Goal: Transaction & Acquisition: Obtain resource

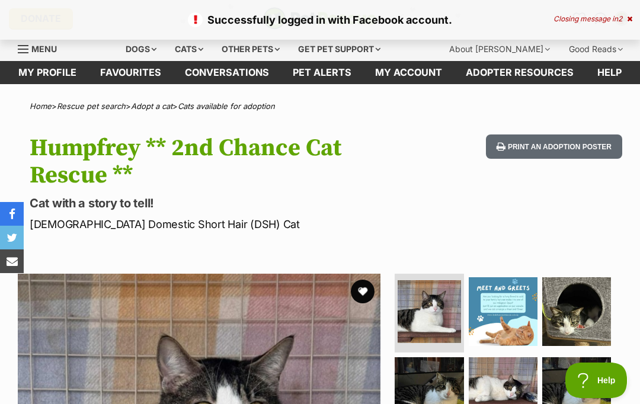
click at [194, 55] on div "Cats" at bounding box center [188, 49] width 45 height 24
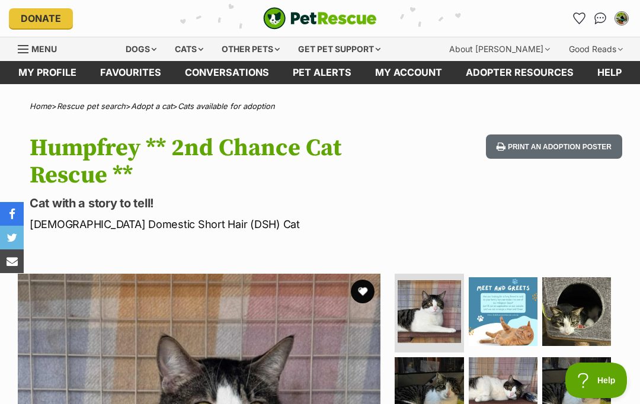
click at [204, 48] on div "Cats" at bounding box center [188, 49] width 45 height 24
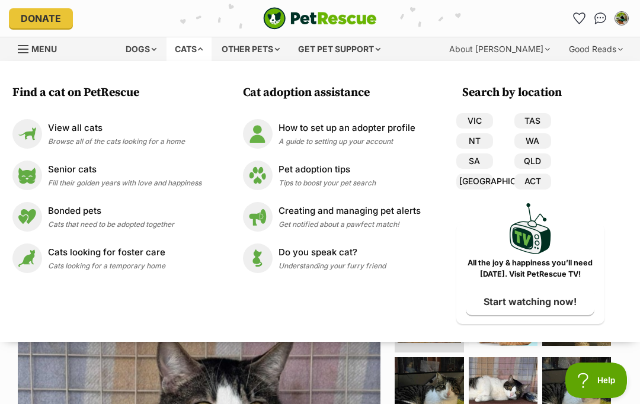
click at [180, 144] on span "Browse all of the cats looking for a home" at bounding box center [116, 141] width 137 height 9
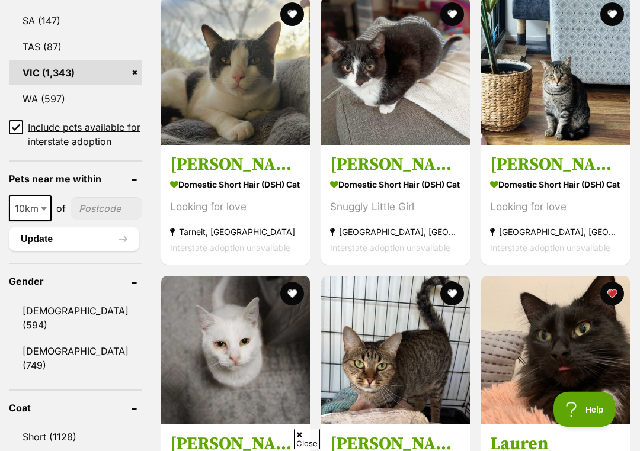
scroll to position [831, 0]
click at [46, 339] on link "[DEMOGRAPHIC_DATA] (749)" at bounding box center [75, 358] width 133 height 39
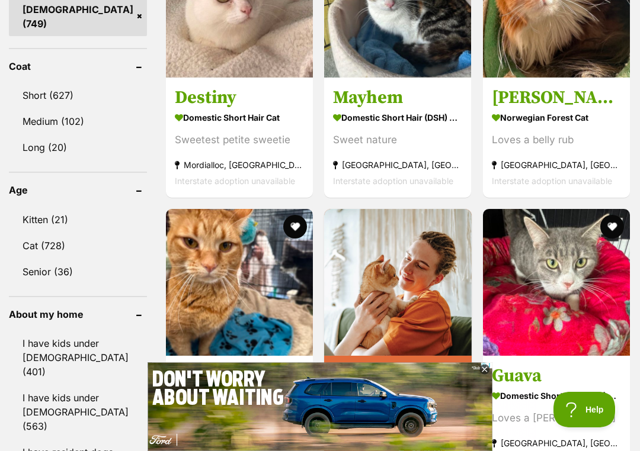
click at [40, 233] on link "Cat (728)" at bounding box center [78, 245] width 138 height 25
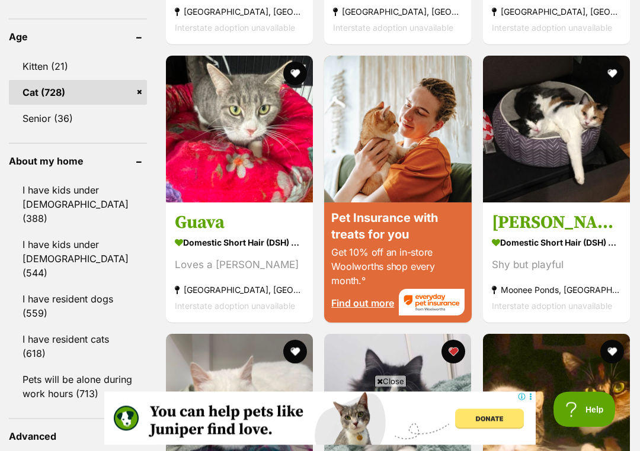
click at [283, 86] on button "favourite" at bounding box center [295, 74] width 24 height 24
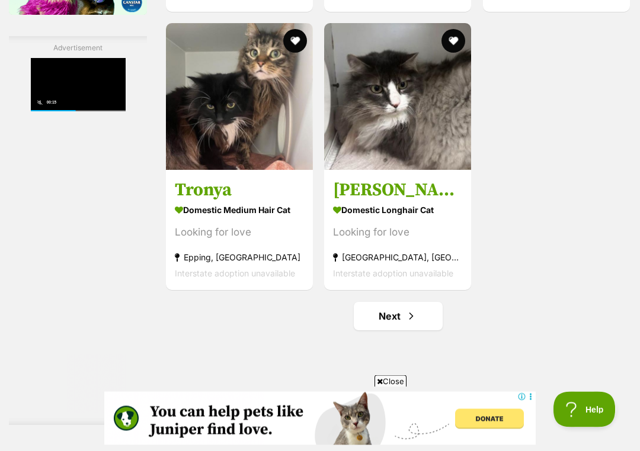
scroll to position [2193, 0]
click at [442, 53] on button "favourite" at bounding box center [454, 41] width 24 height 24
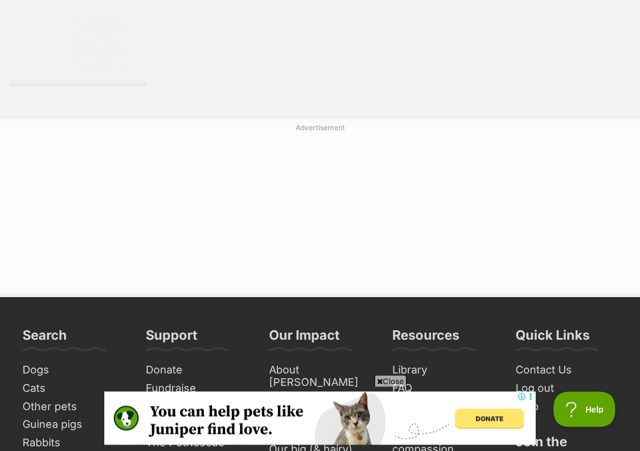
scroll to position [2532, 0]
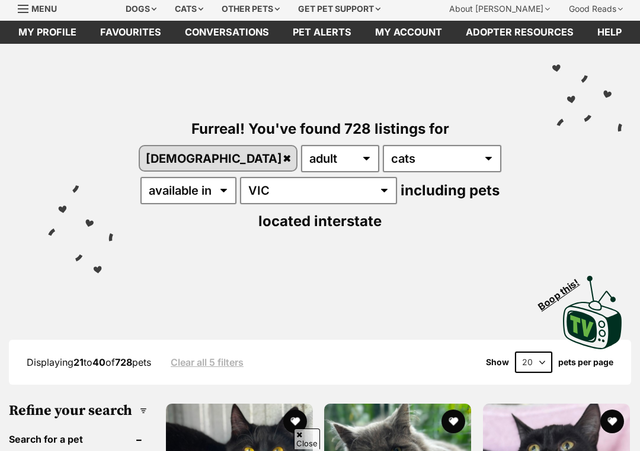
scroll to position [40, 0]
click at [544, 352] on select "20 40 60" at bounding box center [533, 362] width 37 height 21
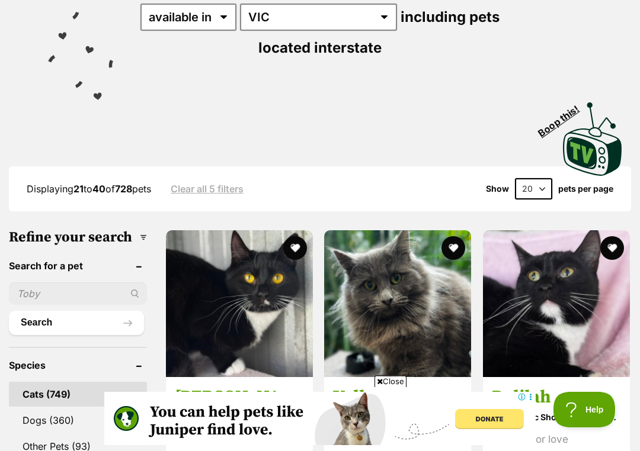
scroll to position [0, 0]
click at [541, 178] on select "20 40 60" at bounding box center [533, 188] width 37 height 21
select select "60"
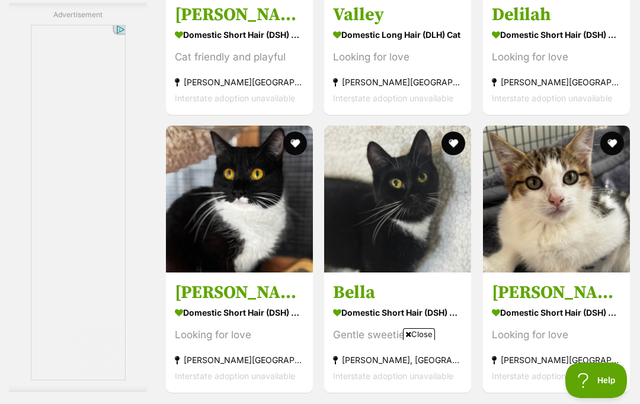
scroll to position [2646, 0]
click at [459, 132] on button "favourite" at bounding box center [454, 144] width 24 height 24
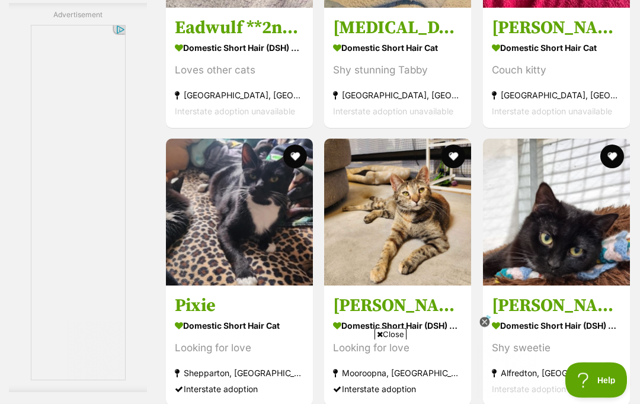
scroll to position [3744, 0]
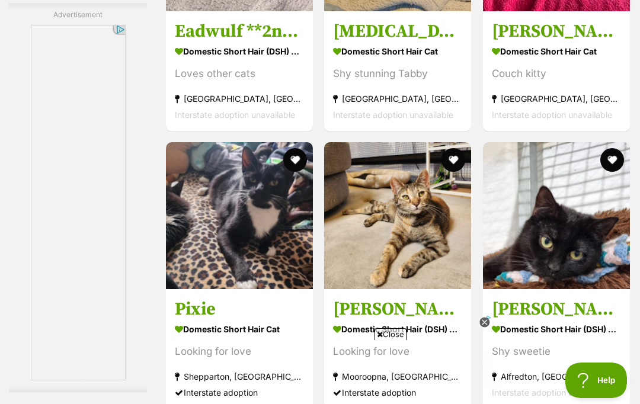
click at [481, 324] on icon at bounding box center [484, 323] width 10 height 10
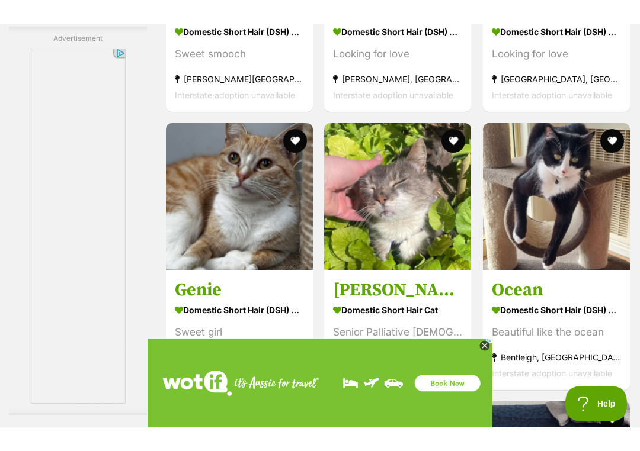
scroll to position [3319, 0]
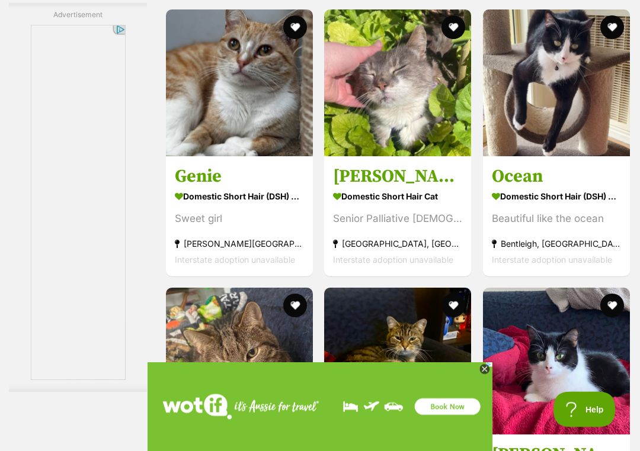
click at [584, 157] on img at bounding box center [556, 83] width 147 height 147
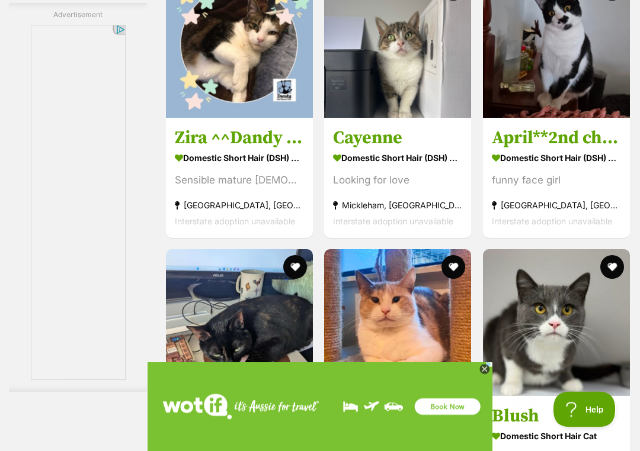
scroll to position [4198, 0]
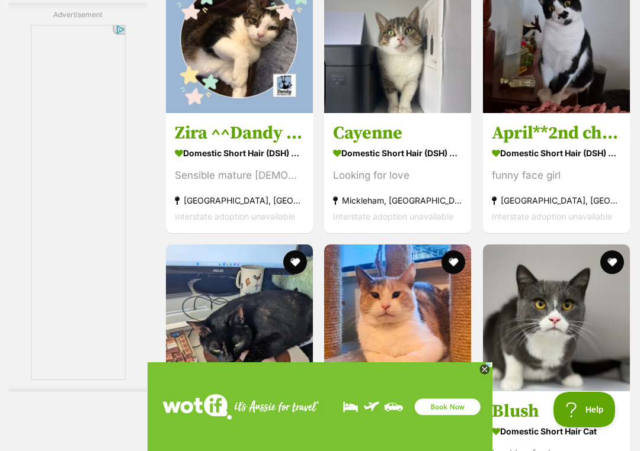
click at [581, 113] on img at bounding box center [556, 39] width 147 height 147
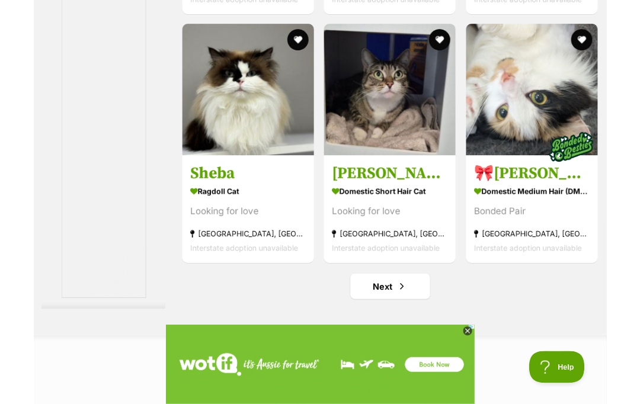
scroll to position [5798, 0]
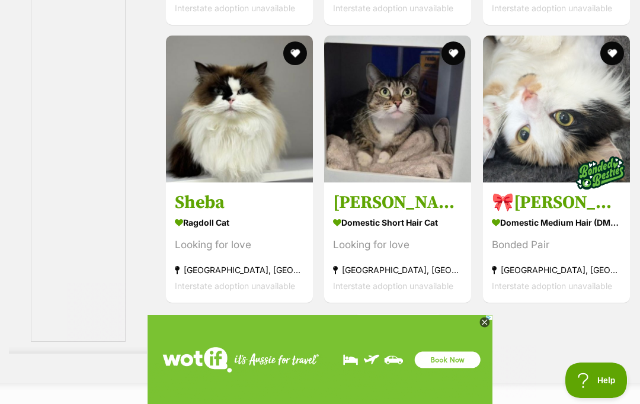
click at [432, 315] on link "Next" at bounding box center [398, 329] width 89 height 28
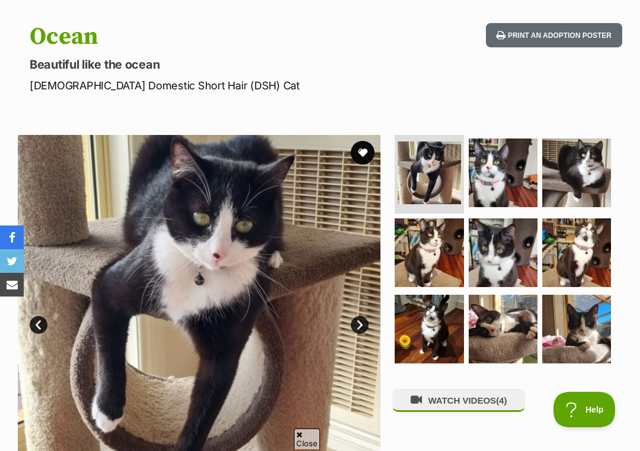
click at [580, 246] on img at bounding box center [576, 253] width 69 height 69
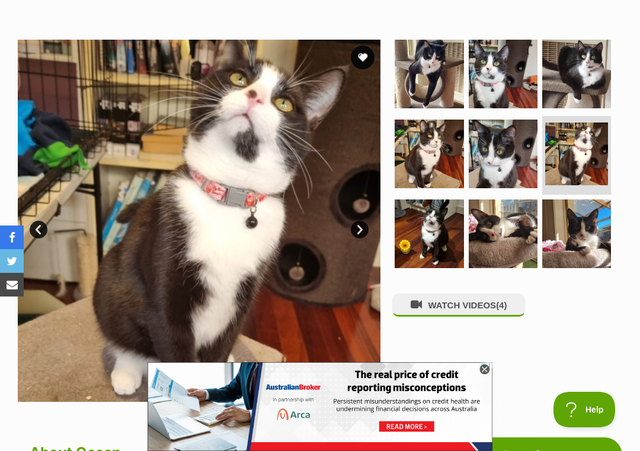
click at [581, 245] on img at bounding box center [576, 234] width 69 height 69
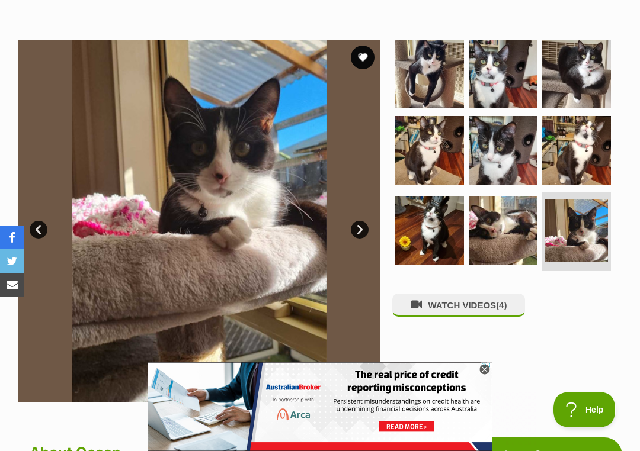
click at [505, 230] on img at bounding box center [503, 230] width 69 height 69
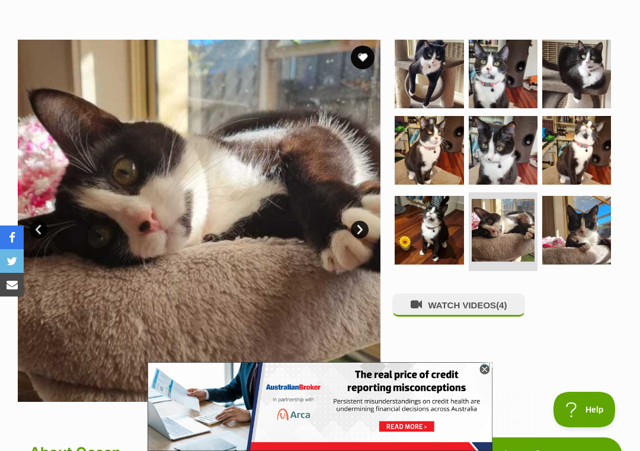
click at [430, 233] on img at bounding box center [429, 230] width 69 height 69
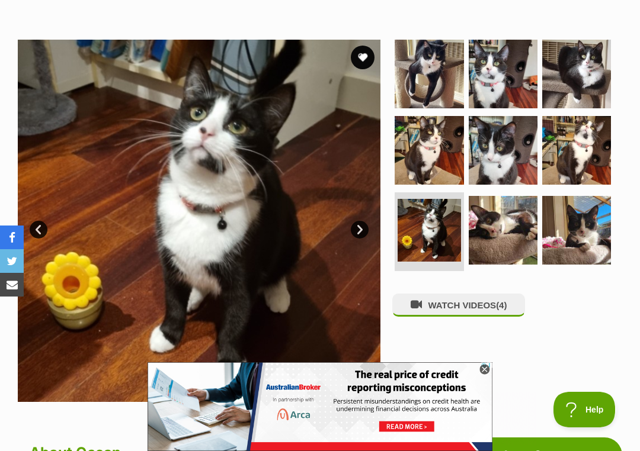
click at [560, 86] on img at bounding box center [576, 74] width 69 height 69
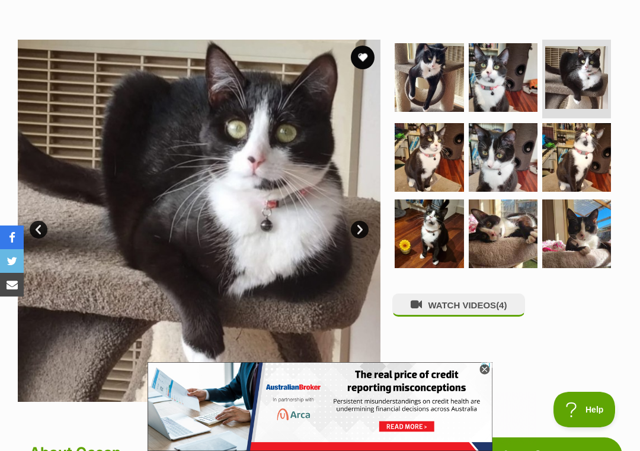
click at [513, 102] on img at bounding box center [503, 77] width 69 height 69
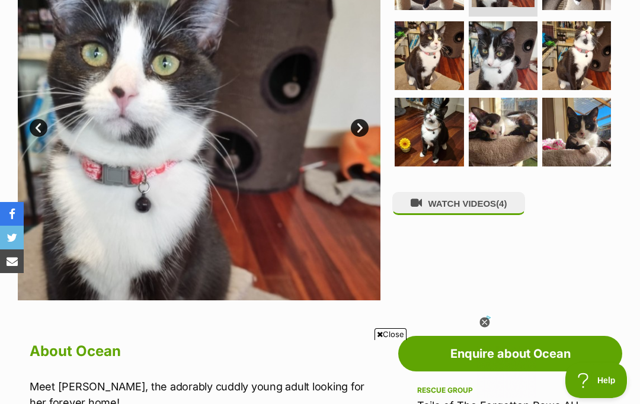
scroll to position [285, 0]
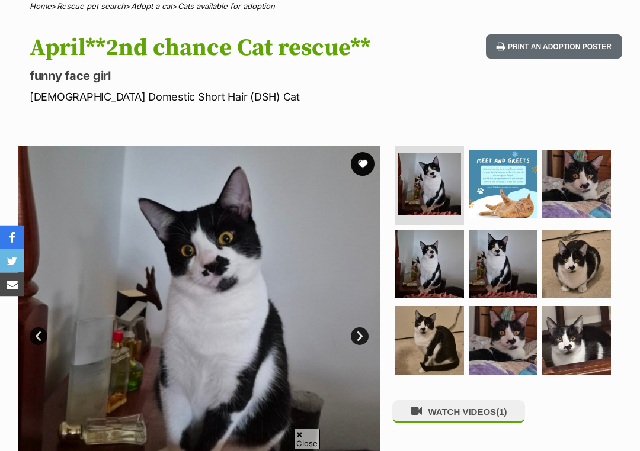
scroll to position [100, 0]
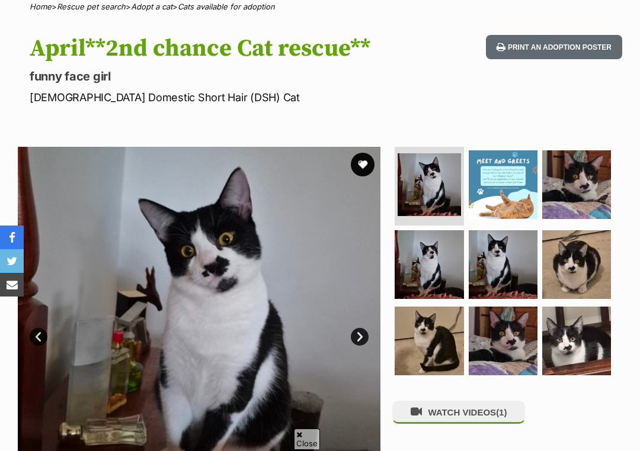
click at [582, 248] on img at bounding box center [576, 264] width 69 height 69
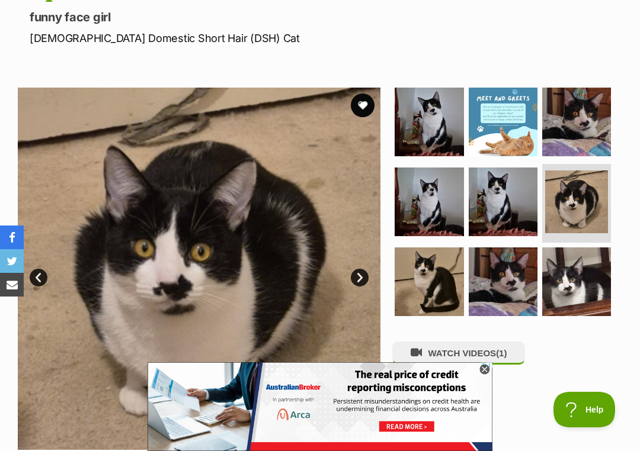
scroll to position [0, 0]
click at [443, 281] on img at bounding box center [429, 282] width 69 height 69
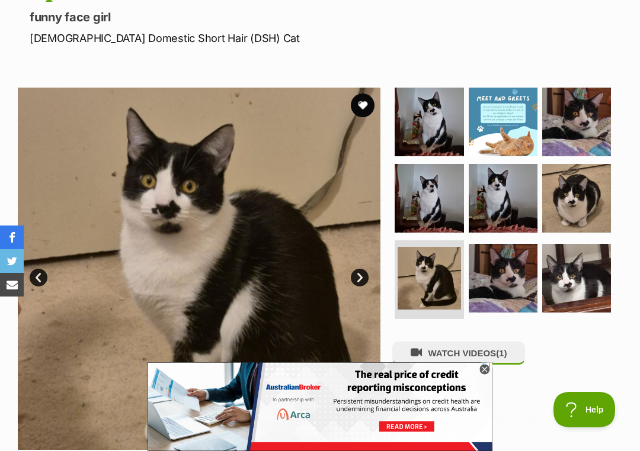
click at [504, 277] on img at bounding box center [503, 278] width 69 height 69
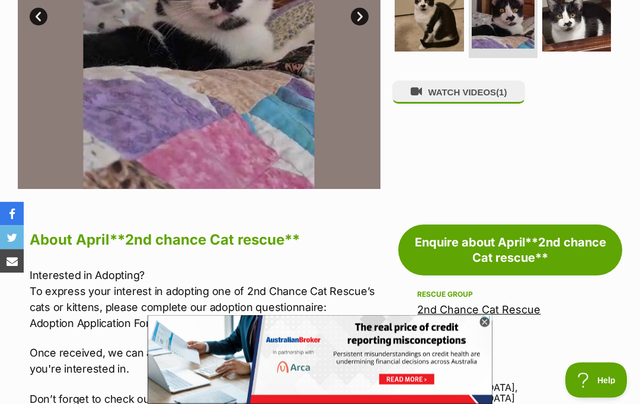
scroll to position [316, 0]
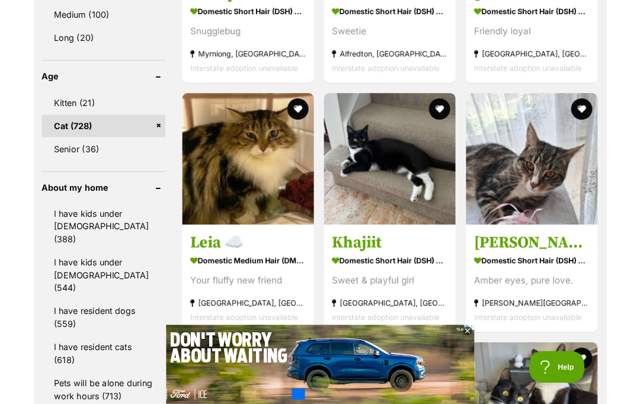
scroll to position [1281, 0]
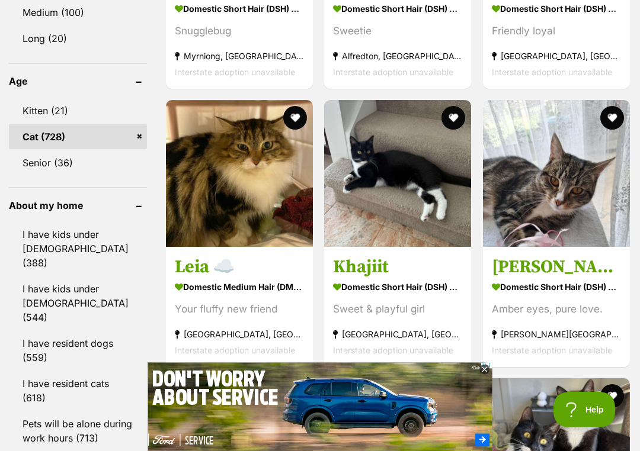
click at [380, 205] on img at bounding box center [397, 173] width 147 height 147
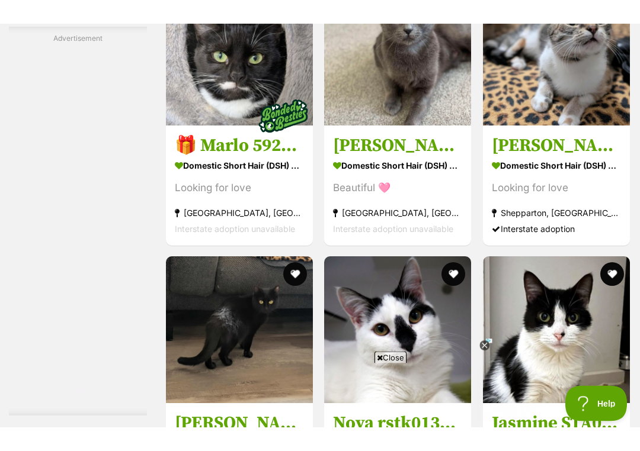
scroll to position [2629, 0]
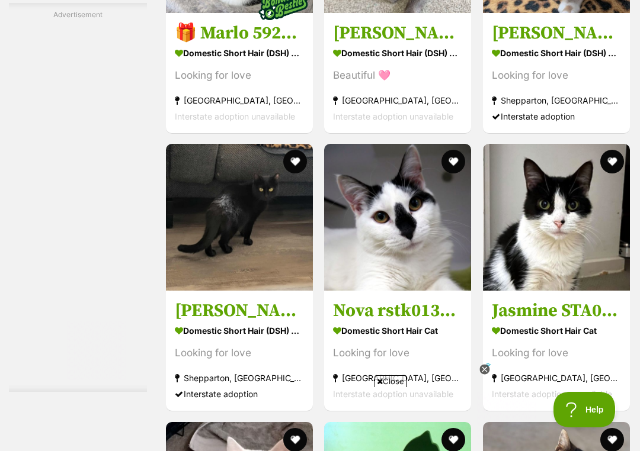
click at [437, 181] on img at bounding box center [397, 217] width 147 height 147
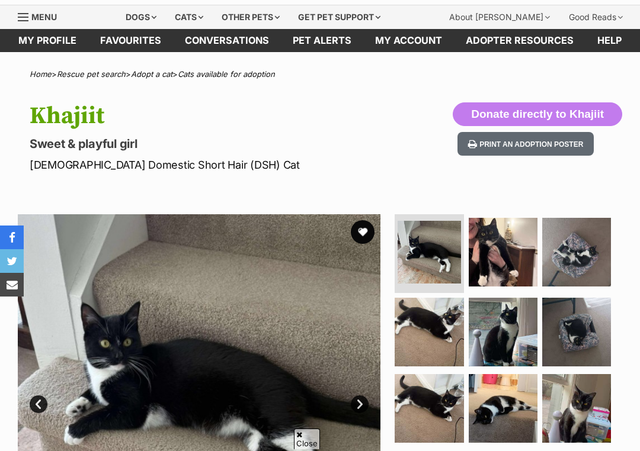
click at [498, 239] on img at bounding box center [503, 252] width 69 height 69
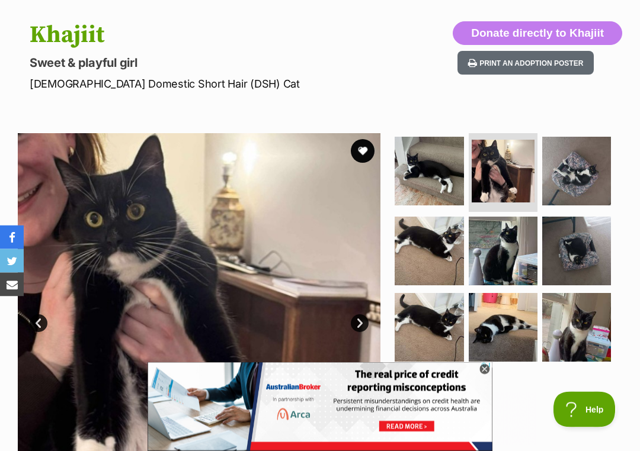
scroll to position [146, 0]
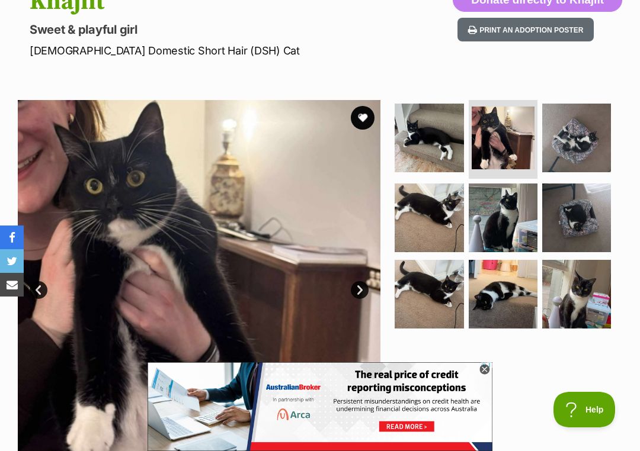
click at [449, 219] on img at bounding box center [429, 218] width 69 height 69
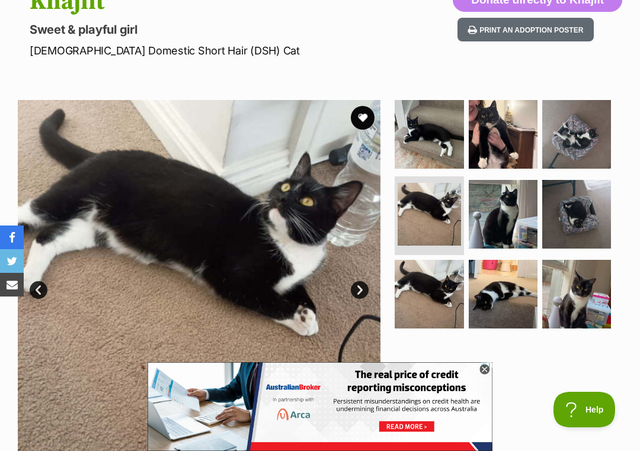
click at [505, 216] on img at bounding box center [503, 214] width 69 height 69
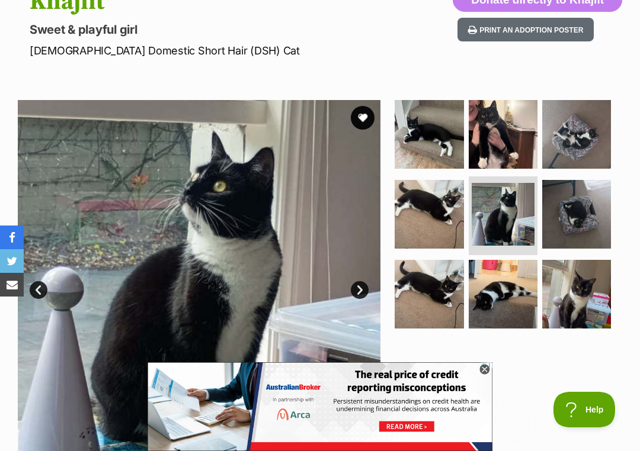
click at [506, 283] on img at bounding box center [503, 294] width 69 height 69
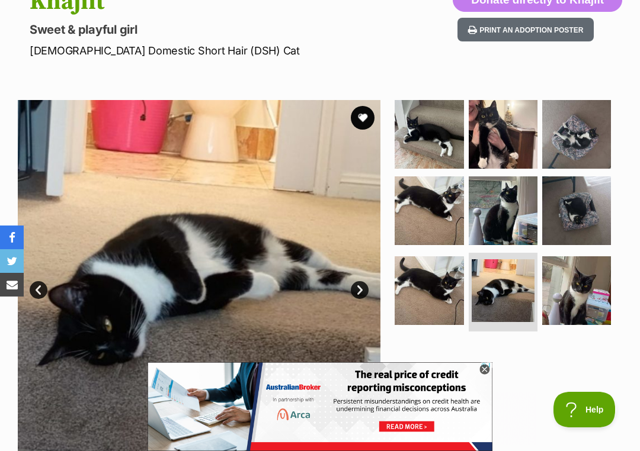
click at [573, 221] on img at bounding box center [576, 211] width 69 height 69
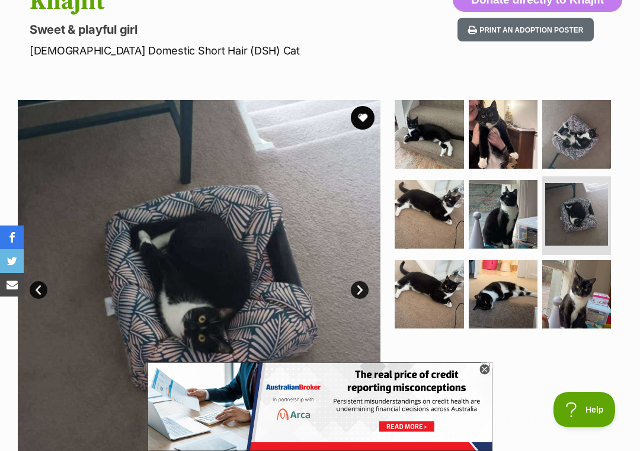
click at [585, 284] on img at bounding box center [576, 294] width 69 height 69
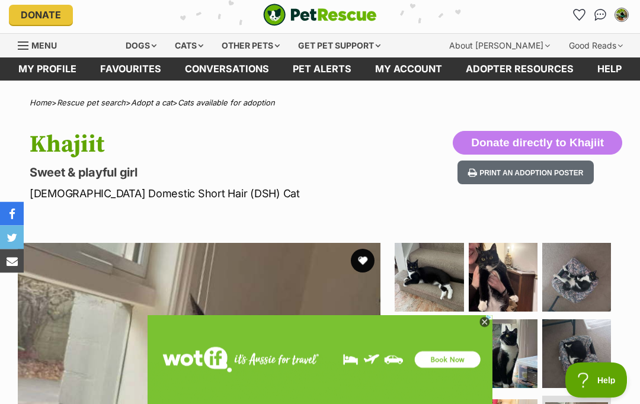
scroll to position [0, 0]
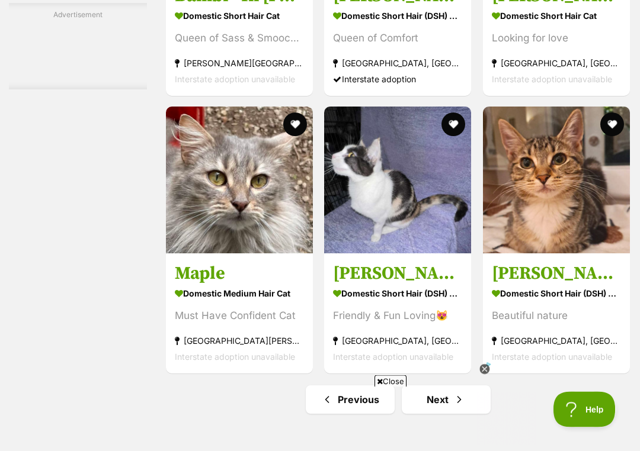
scroll to position [5728, 0]
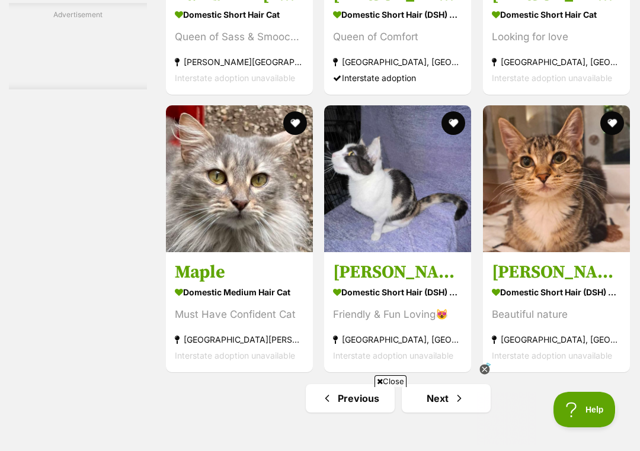
click at [465, 392] on span "Next page" at bounding box center [459, 399] width 12 height 14
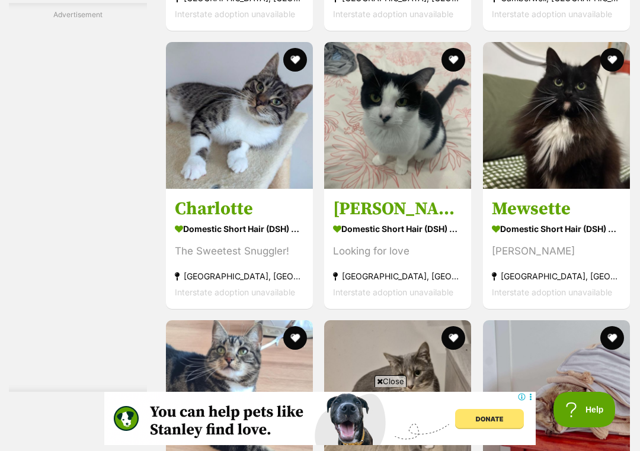
scroll to position [2322, 0]
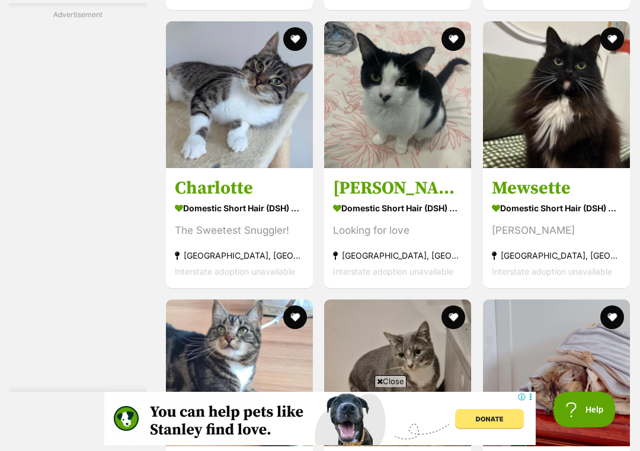
click at [608, 51] on button "favourite" at bounding box center [612, 39] width 24 height 24
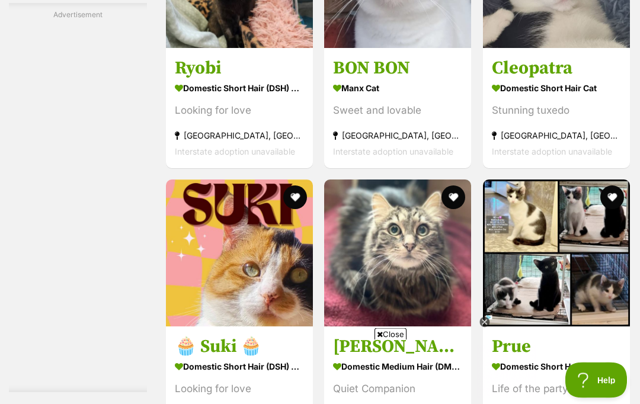
scroll to position [3832, 0]
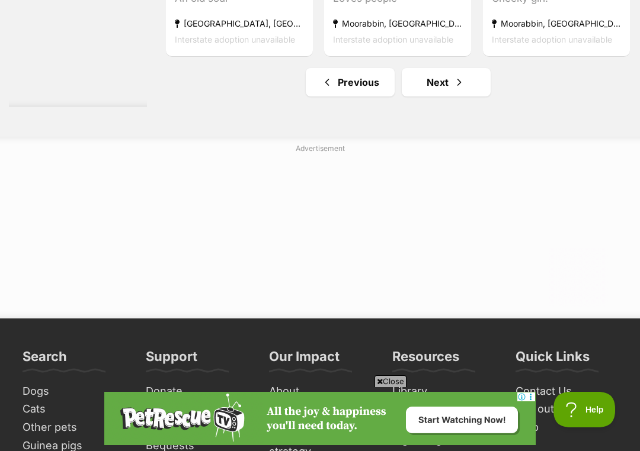
scroll to position [6178, 0]
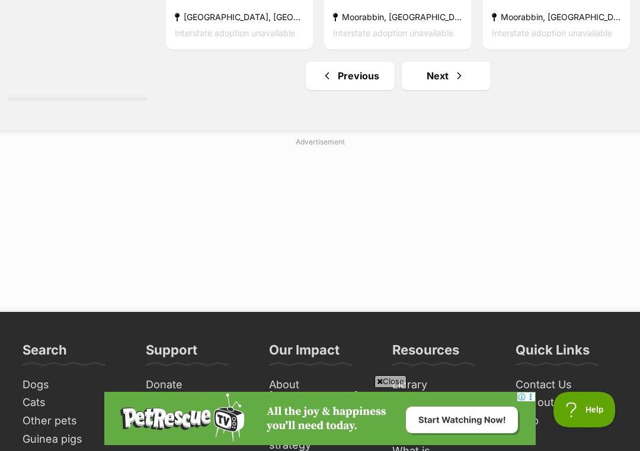
click at [448, 90] on link "Next" at bounding box center [446, 76] width 89 height 28
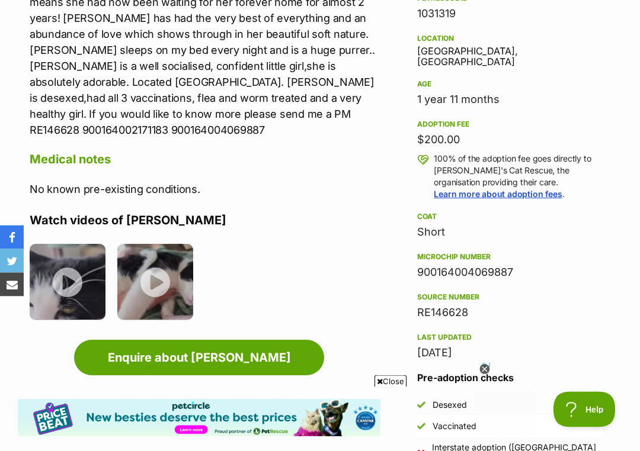
scroll to position [741, 0]
click at [58, 244] on img at bounding box center [68, 282] width 76 height 76
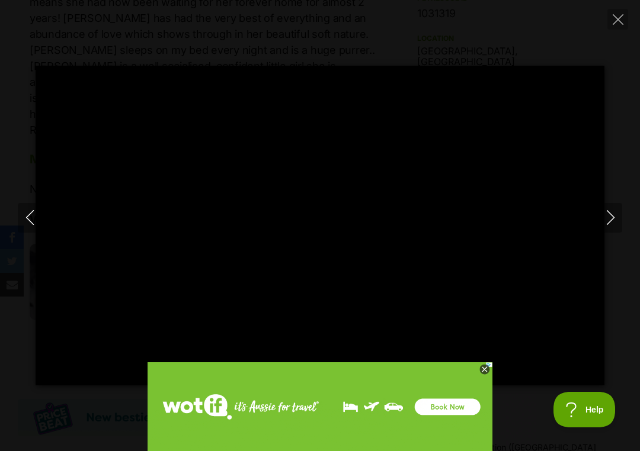
scroll to position [0, 0]
click at [611, 217] on icon "Next" at bounding box center [610, 217] width 15 height 15
type input "15.51"
click at [614, 20] on icon "Close" at bounding box center [618, 19] width 11 height 11
type input "46.1"
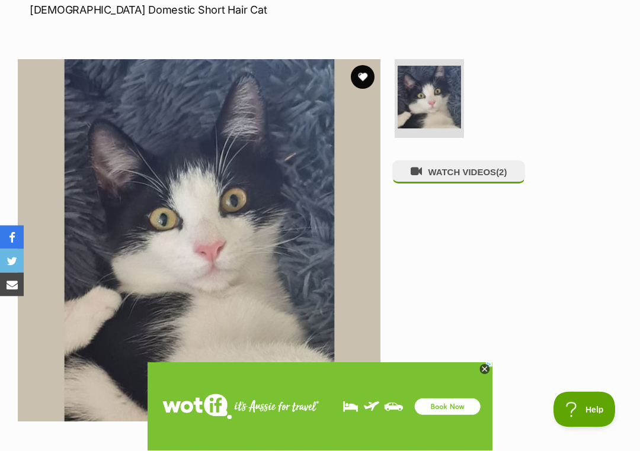
click at [363, 76] on button "favourite" at bounding box center [363, 78] width 24 height 24
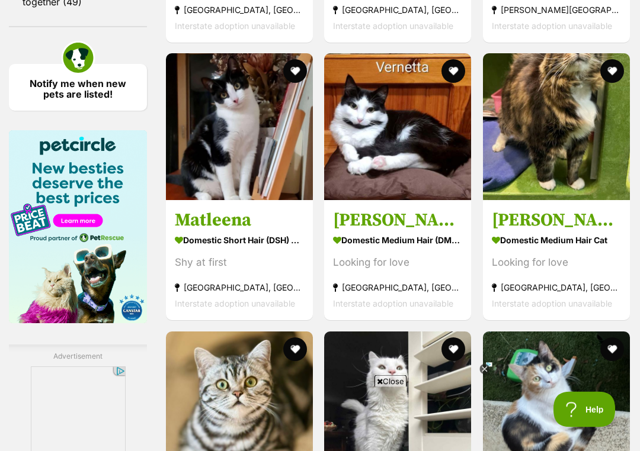
scroll to position [1885, 0]
click at [442, 83] on button "favourite" at bounding box center [454, 71] width 24 height 24
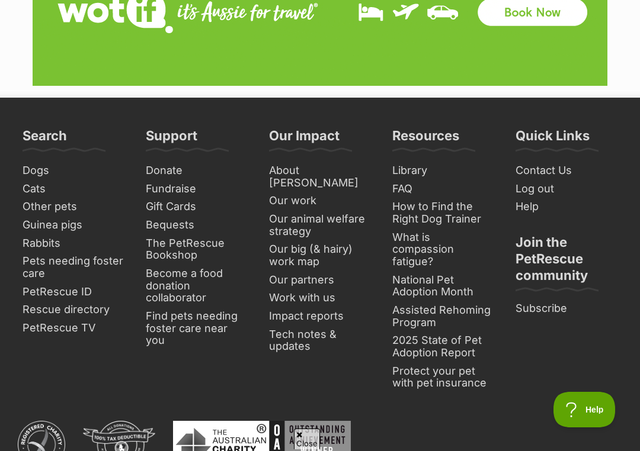
scroll to position [6266, 0]
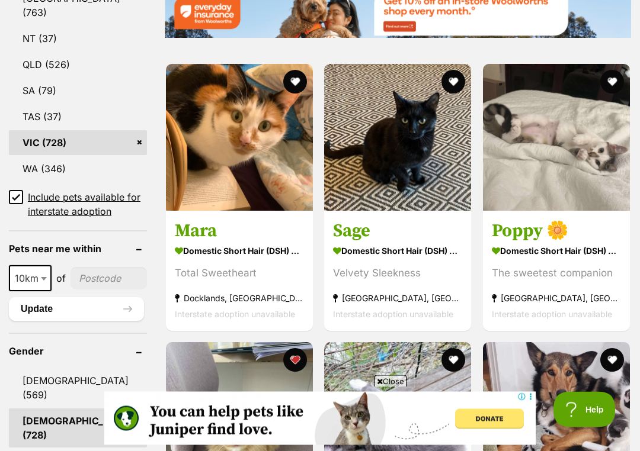
scroll to position [761, 0]
click at [614, 72] on button "favourite" at bounding box center [612, 82] width 24 height 24
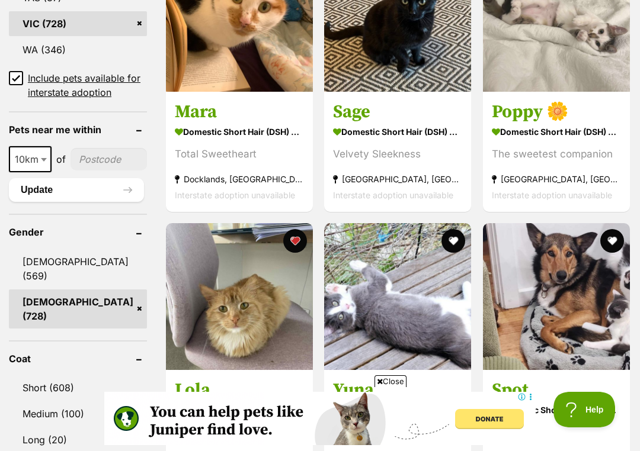
scroll to position [883, 0]
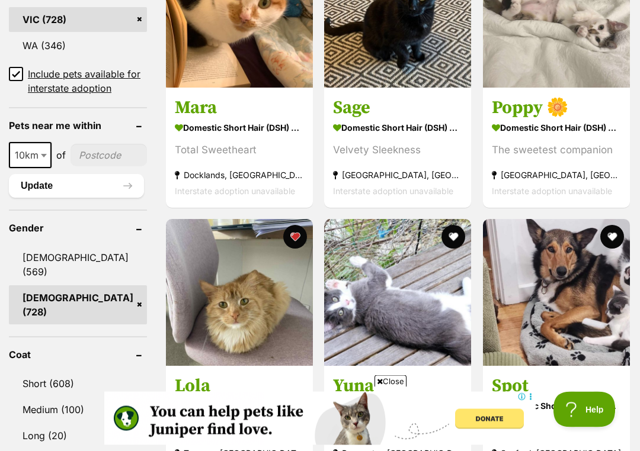
click at [571, 61] on img at bounding box center [556, 14] width 147 height 147
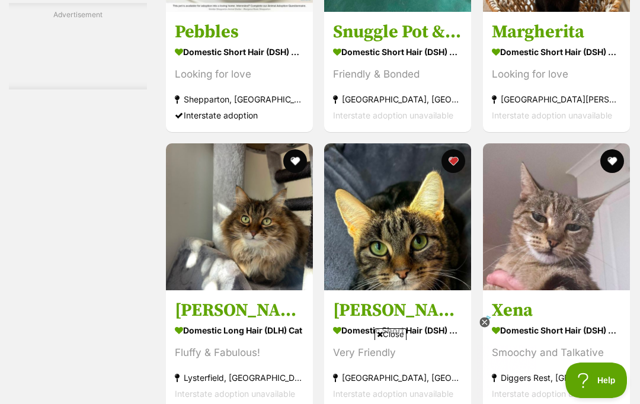
scroll to position [0, 0]
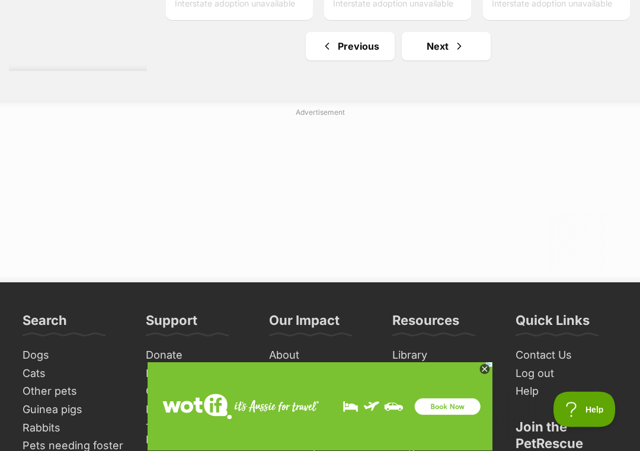
scroll to position [6081, 0]
click at [450, 60] on link "Next" at bounding box center [446, 46] width 89 height 28
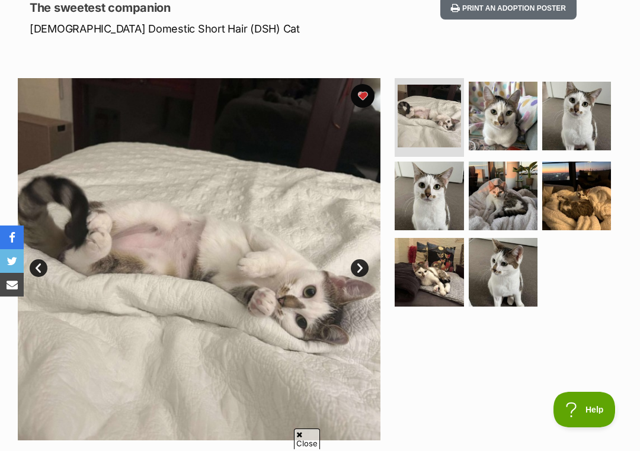
click at [516, 268] on img at bounding box center [503, 272] width 69 height 69
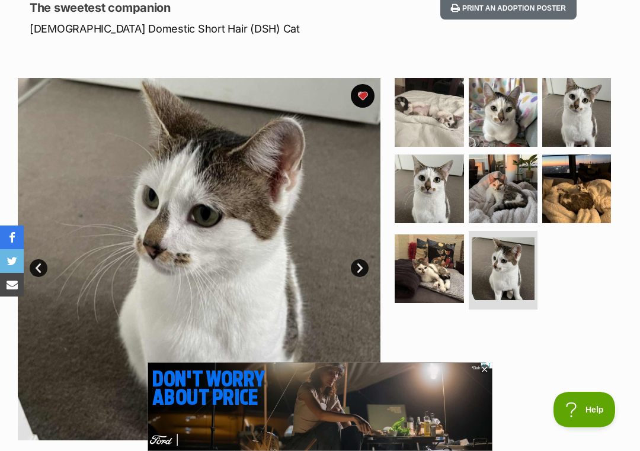
click at [511, 202] on img at bounding box center [503, 189] width 69 height 69
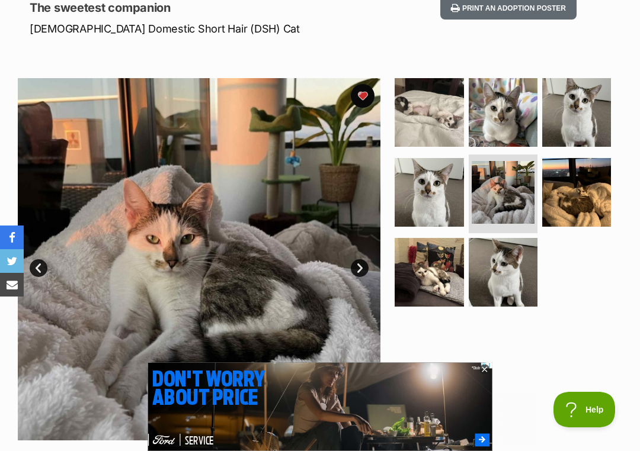
click at [581, 203] on img at bounding box center [576, 192] width 69 height 69
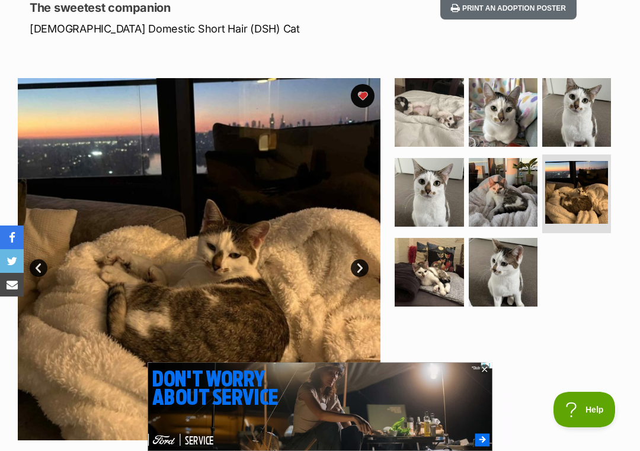
click at [586, 123] on img at bounding box center [576, 112] width 69 height 69
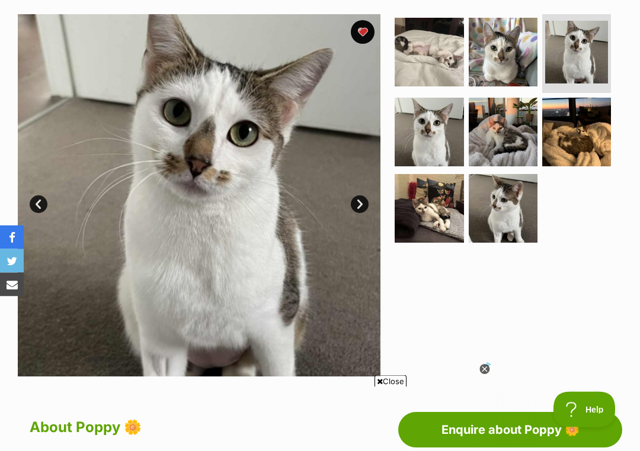
scroll to position [232, 0]
click at [516, 144] on img at bounding box center [503, 132] width 69 height 69
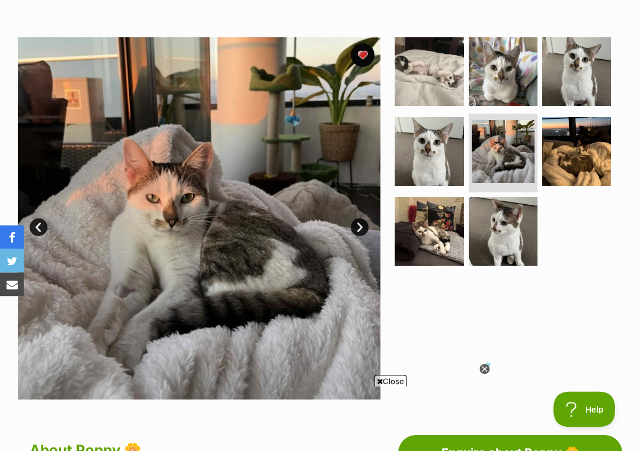
scroll to position [209, 0]
click at [444, 230] on img at bounding box center [429, 231] width 69 height 69
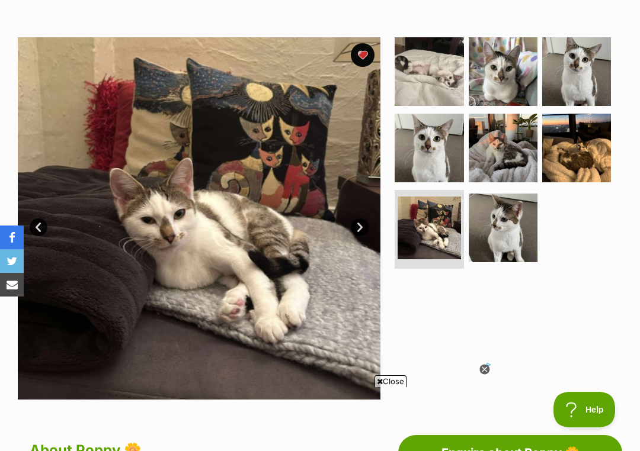
click at [524, 223] on img at bounding box center [503, 228] width 69 height 69
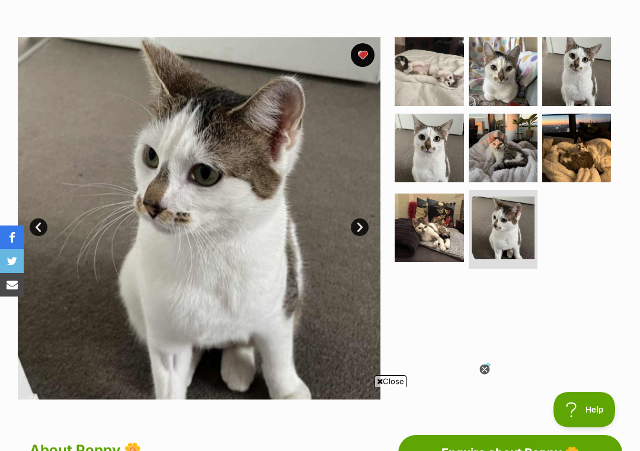
click at [579, 84] on img at bounding box center [576, 71] width 69 height 69
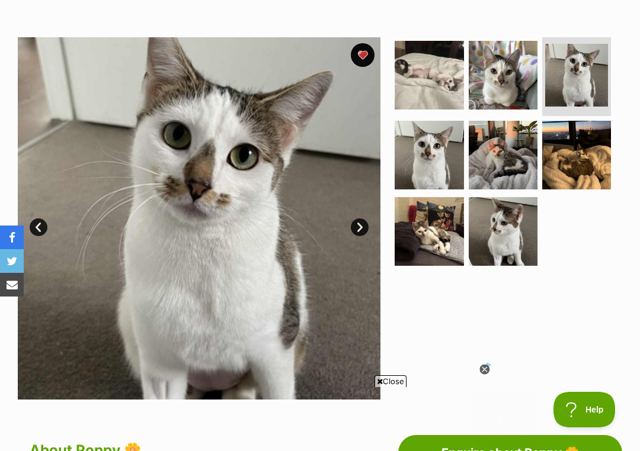
click at [507, 92] on img at bounding box center [503, 75] width 69 height 69
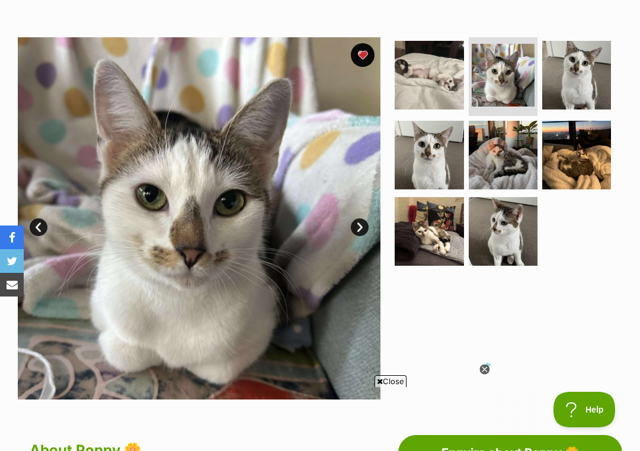
scroll to position [0, 0]
click at [445, 150] on img at bounding box center [429, 155] width 69 height 69
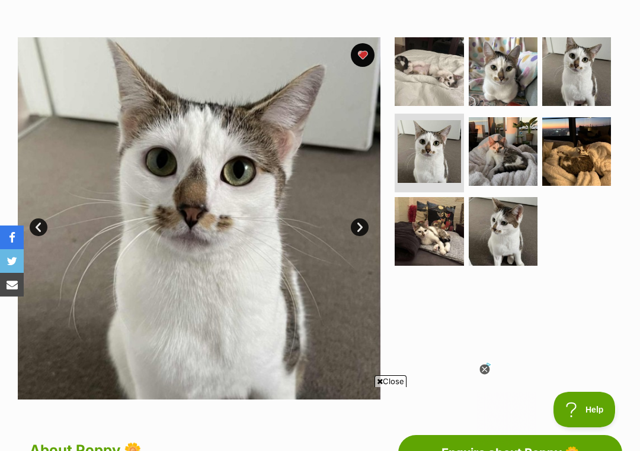
click at [441, 84] on img at bounding box center [429, 71] width 69 height 69
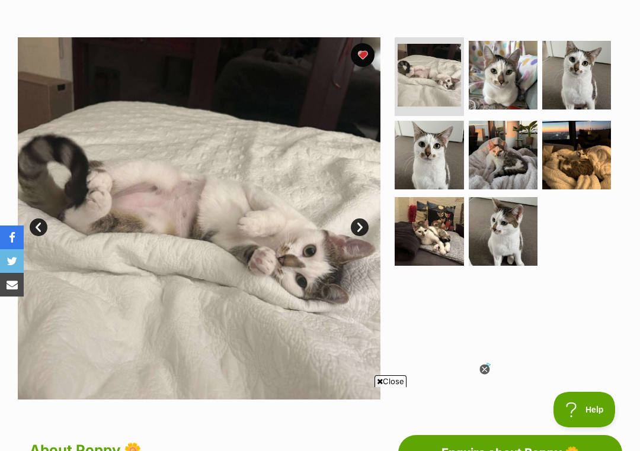
click at [442, 169] on img at bounding box center [429, 155] width 69 height 69
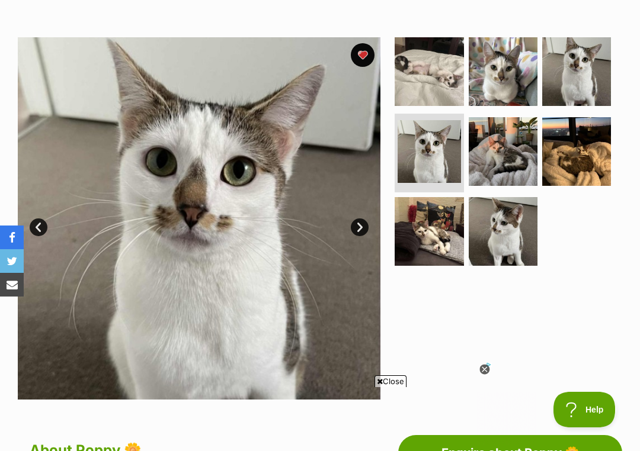
click at [504, 86] on img at bounding box center [503, 71] width 69 height 69
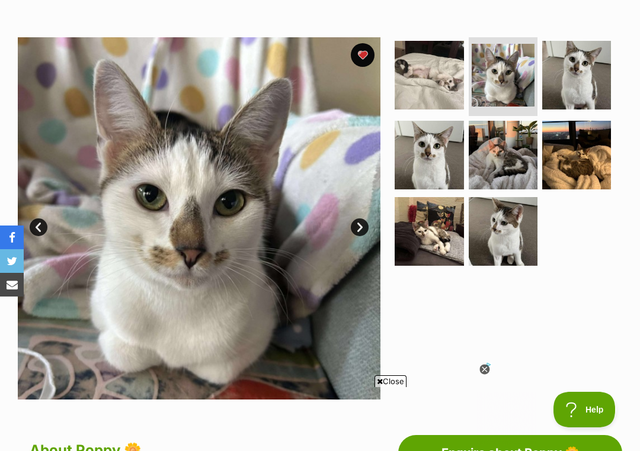
click at [576, 78] on img at bounding box center [576, 75] width 69 height 69
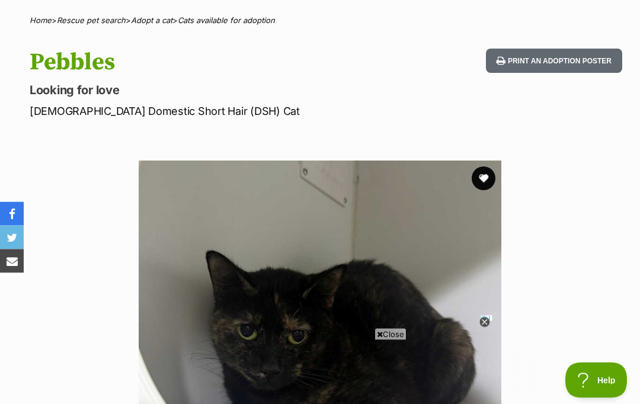
scroll to position [70, 0]
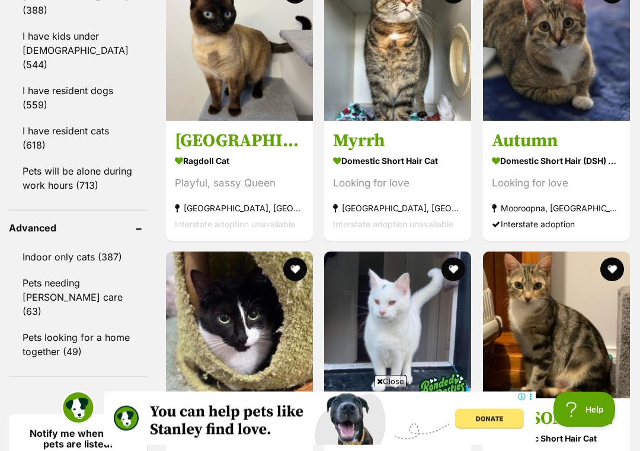
scroll to position [1620, 0]
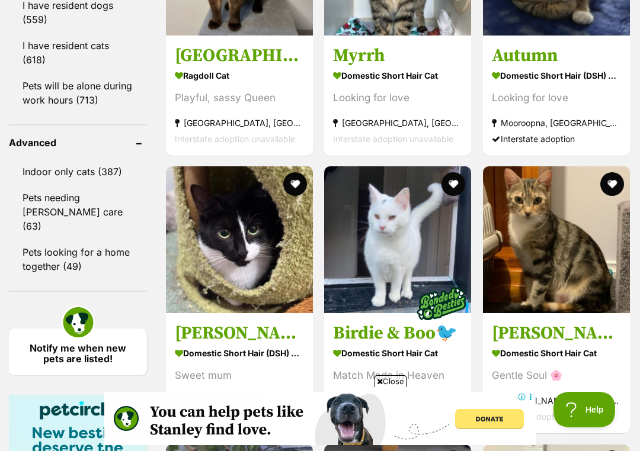
click at [306, 172] on button "favourite" at bounding box center [295, 184] width 24 height 24
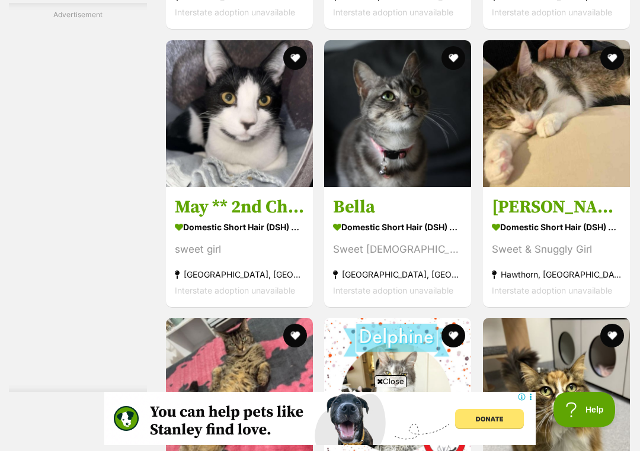
scroll to position [2585, 0]
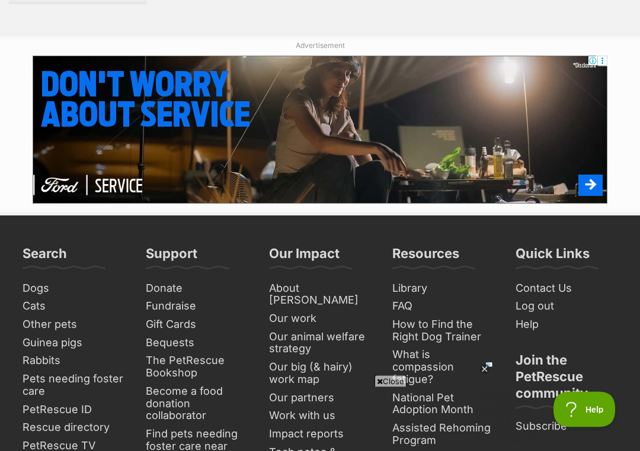
scroll to position [6274, 0]
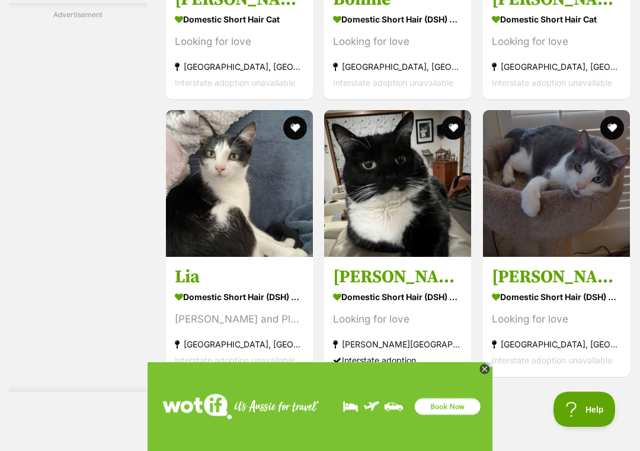
scroll to position [5724, 0]
click at [476, 389] on link "Next" at bounding box center [446, 403] width 89 height 28
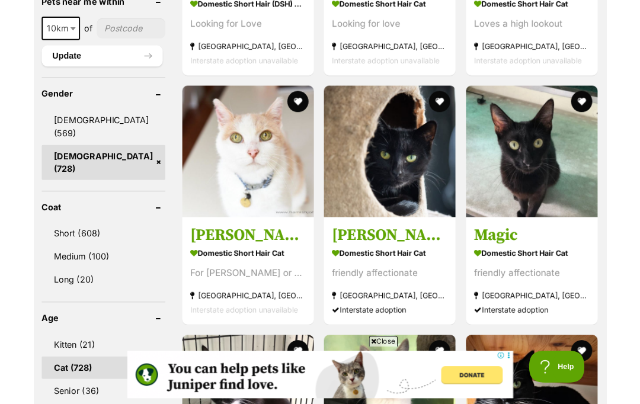
scroll to position [1008, 0]
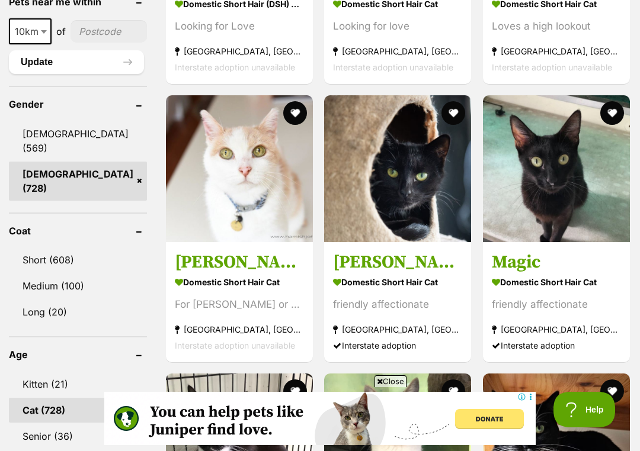
click at [324, 223] on img at bounding box center [397, 168] width 147 height 147
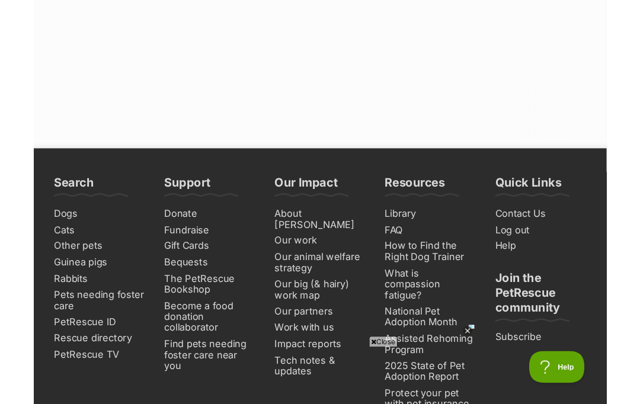
scroll to position [6177, 0]
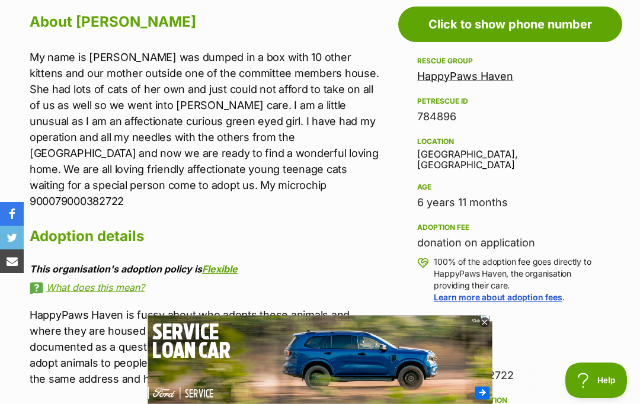
scroll to position [637, 0]
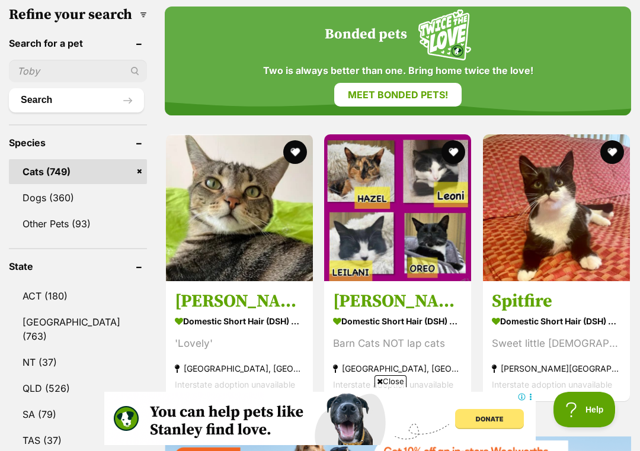
click at [611, 140] on button "favourite" at bounding box center [612, 152] width 24 height 24
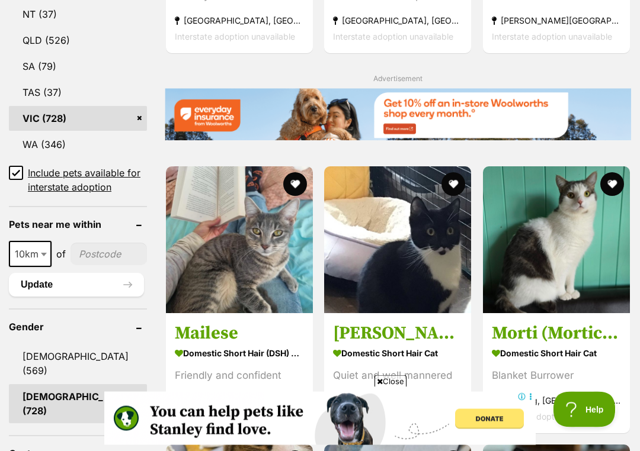
scroll to position [786, 0]
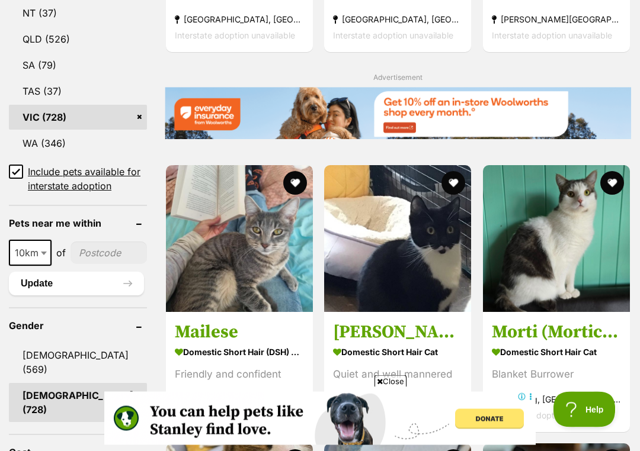
click at [307, 172] on button "favourite" at bounding box center [295, 184] width 24 height 24
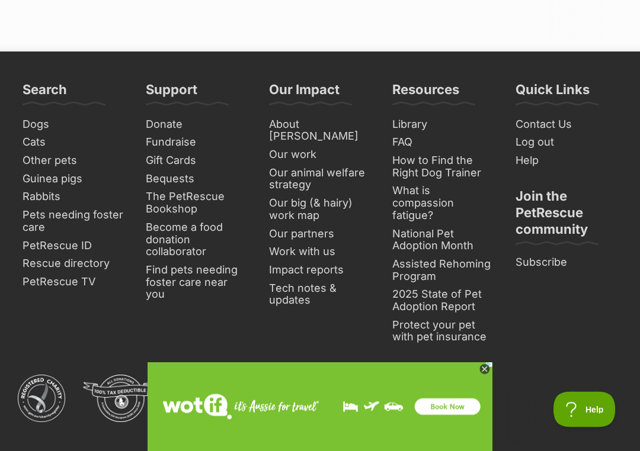
scroll to position [6440, 0]
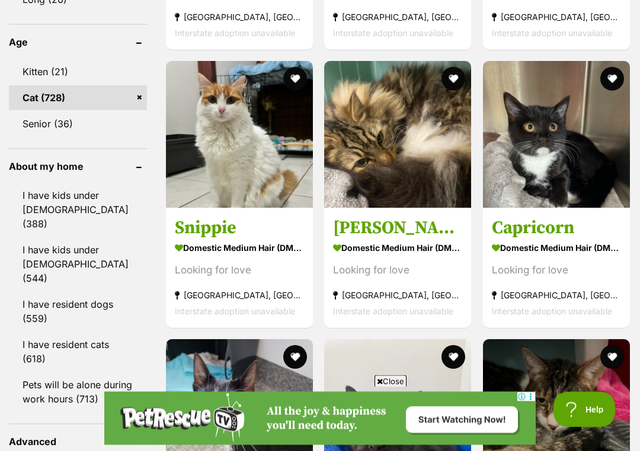
scroll to position [1321, 0]
click at [442, 91] on button "favourite" at bounding box center [454, 79] width 24 height 24
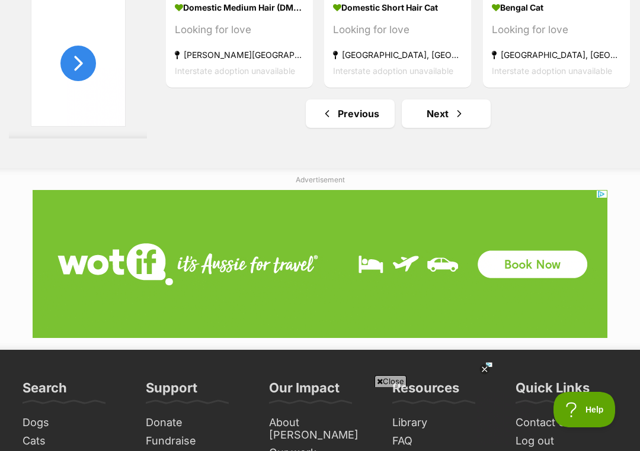
scroll to position [0, 0]
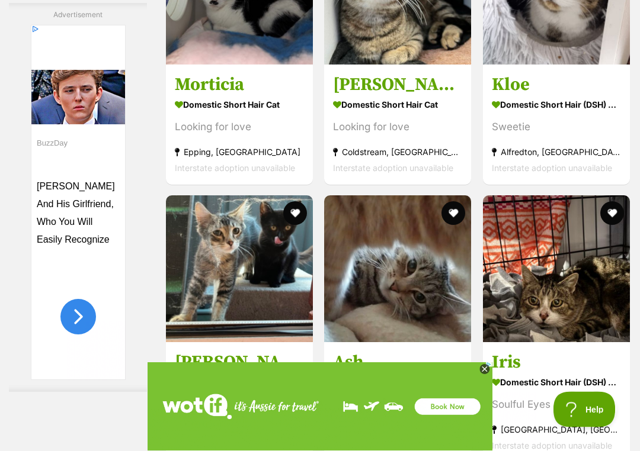
scroll to position [3691, 0]
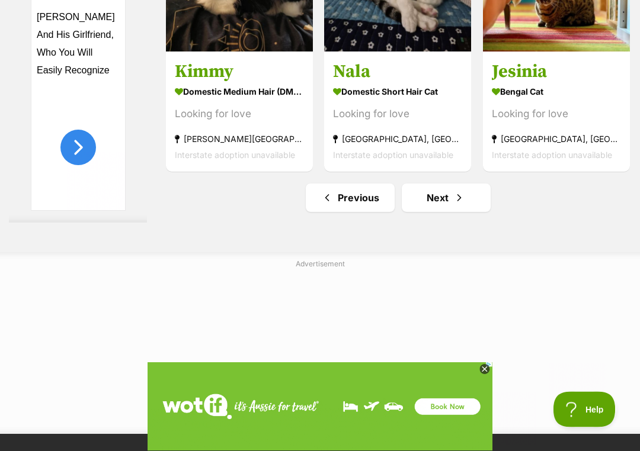
scroll to position [5930, 0]
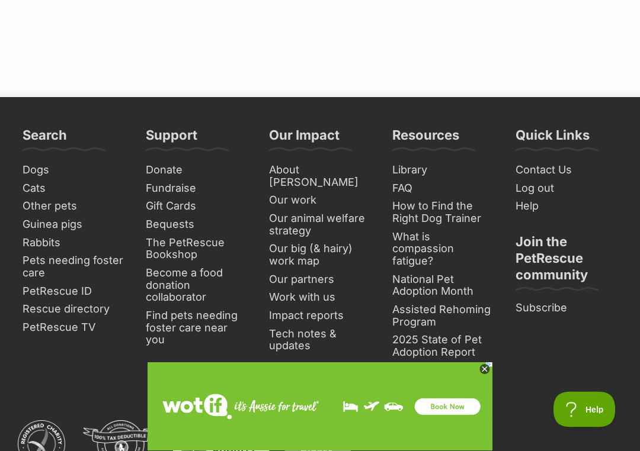
scroll to position [6266, 0]
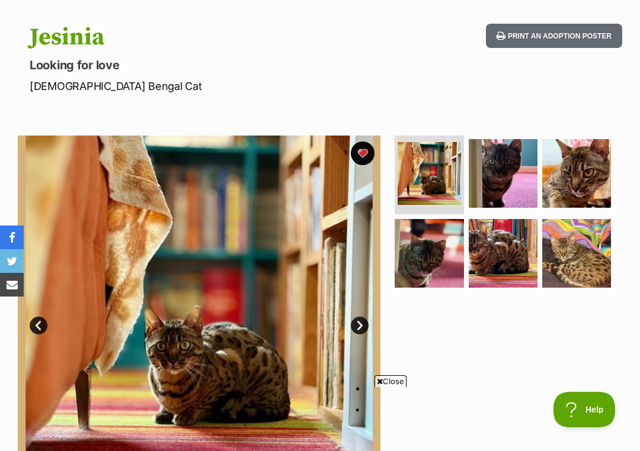
click at [582, 235] on img at bounding box center [576, 253] width 69 height 69
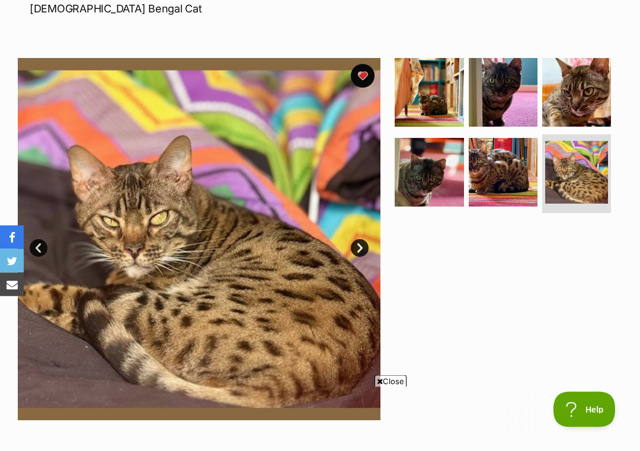
scroll to position [188, 0]
click at [512, 175] on img at bounding box center [503, 172] width 69 height 69
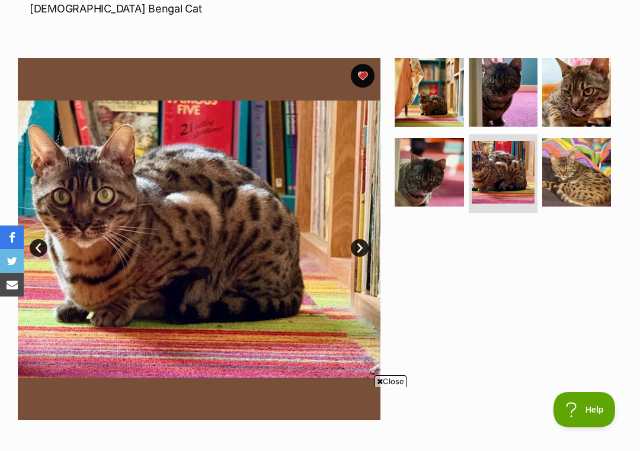
click at [447, 180] on img at bounding box center [429, 172] width 69 height 69
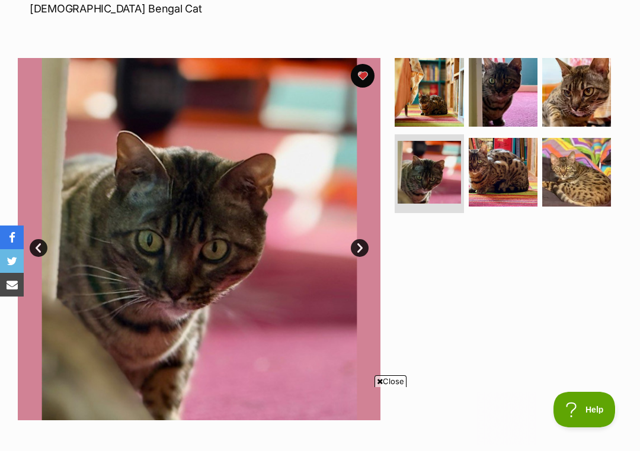
click at [590, 97] on img at bounding box center [576, 92] width 69 height 69
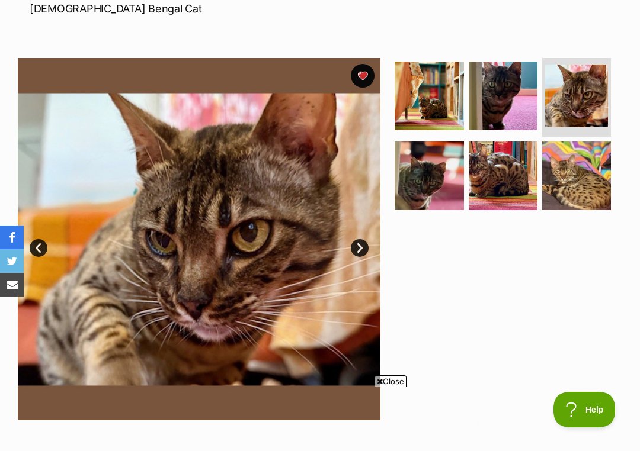
click at [517, 108] on img at bounding box center [503, 96] width 69 height 69
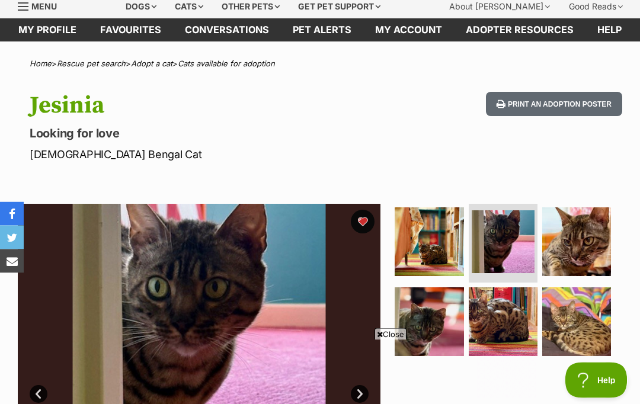
scroll to position [29, 0]
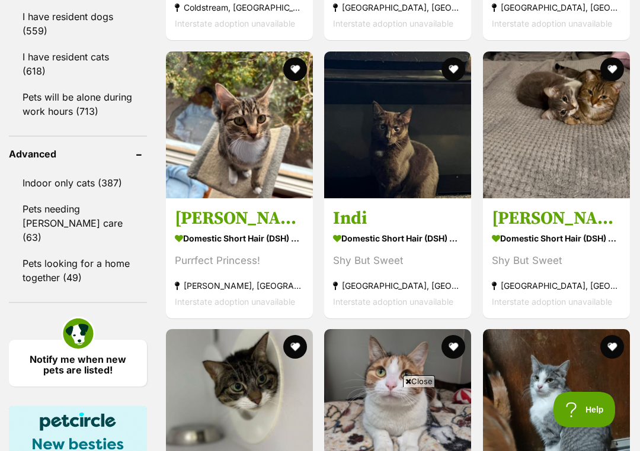
scroll to position [1619, 0]
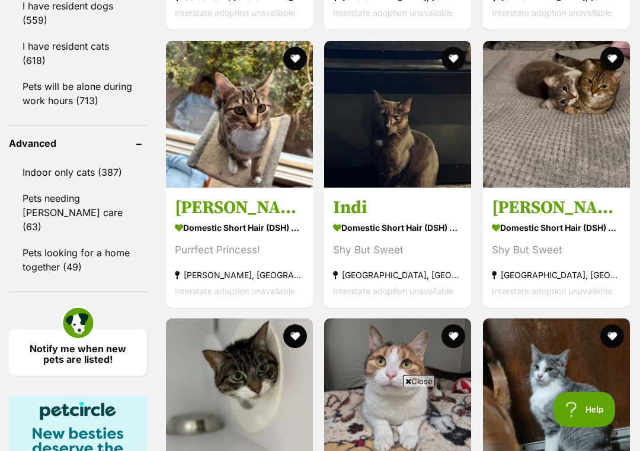
click at [579, 180] on img at bounding box center [556, 114] width 147 height 147
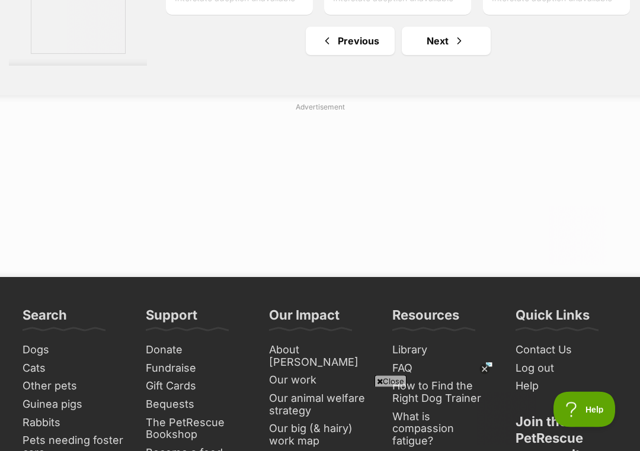
scroll to position [6086, 0]
click at [445, 55] on link "Next" at bounding box center [446, 41] width 89 height 28
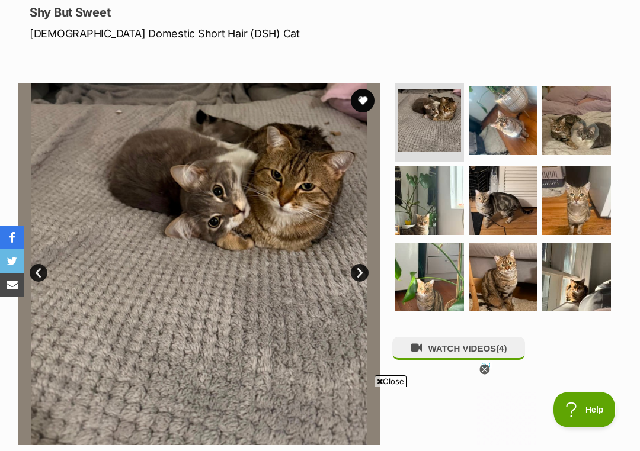
click at [443, 208] on img at bounding box center [429, 200] width 69 height 69
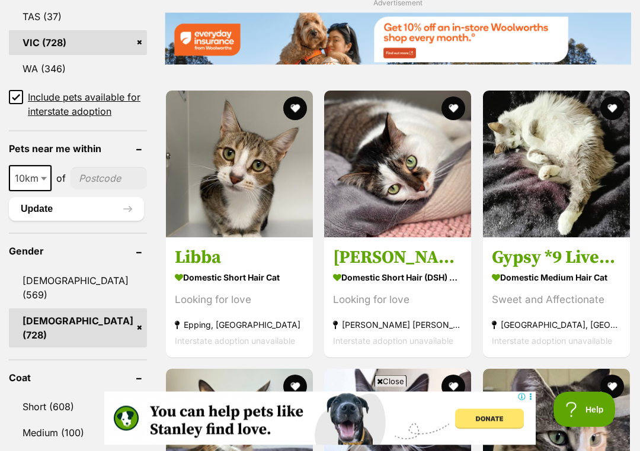
scroll to position [861, 0]
click at [612, 101] on button "favourite" at bounding box center [612, 109] width 24 height 24
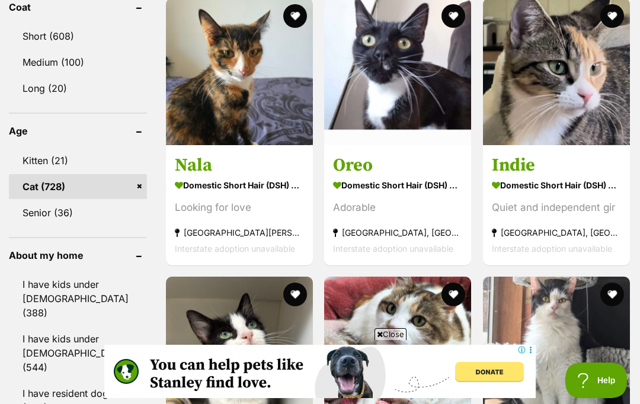
scroll to position [1231, 0]
click at [283, 24] on button "favourite" at bounding box center [295, 17] width 24 height 24
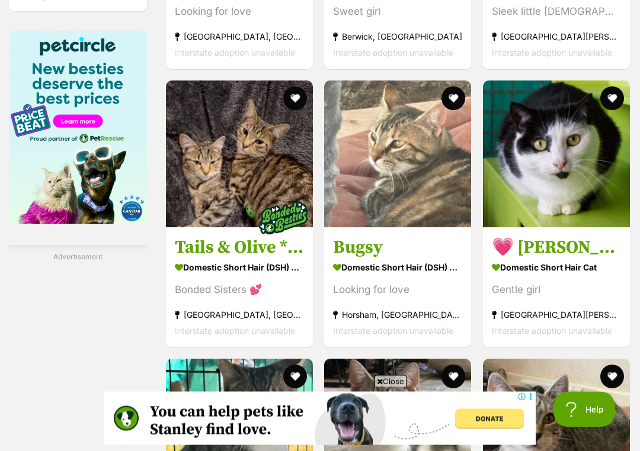
scroll to position [1985, 0]
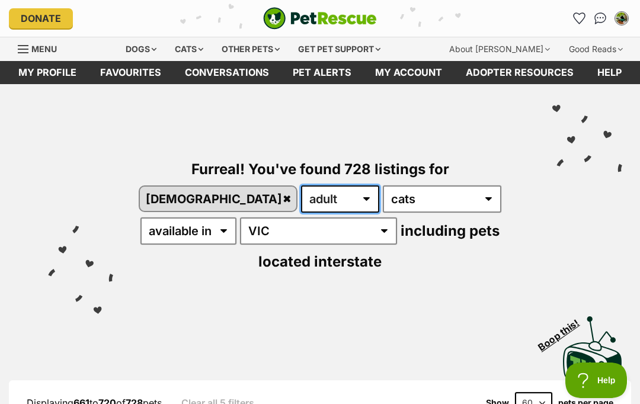
click at [301, 207] on select "any age kitten adult senior" at bounding box center [340, 198] width 78 height 27
select select "any"
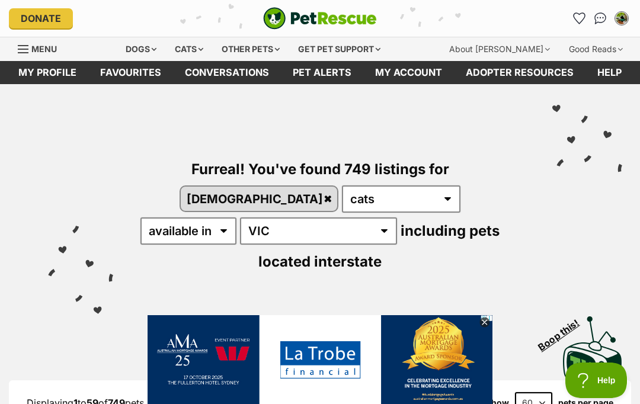
click at [120, 72] on link "Favourites" at bounding box center [130, 72] width 85 height 23
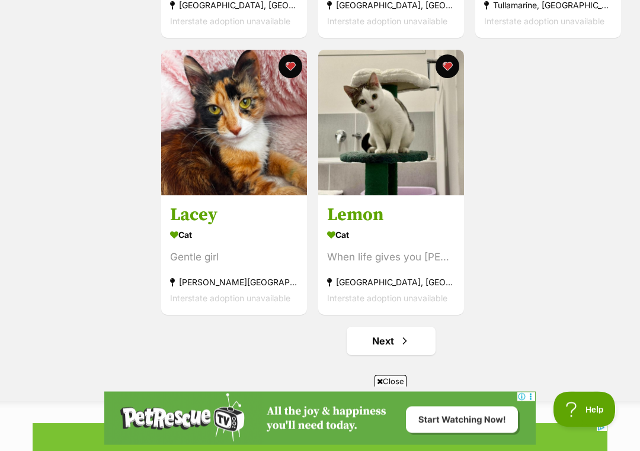
scroll to position [1854, 0]
click at [409, 345] on span "Next page" at bounding box center [405, 341] width 12 height 14
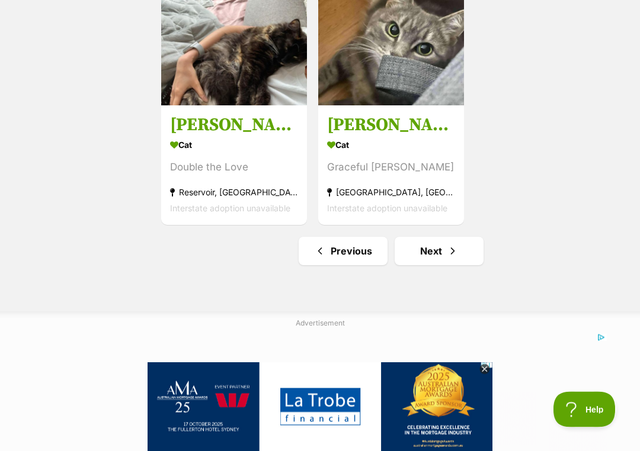
scroll to position [1944, 0]
click at [462, 258] on link "Next" at bounding box center [439, 251] width 89 height 28
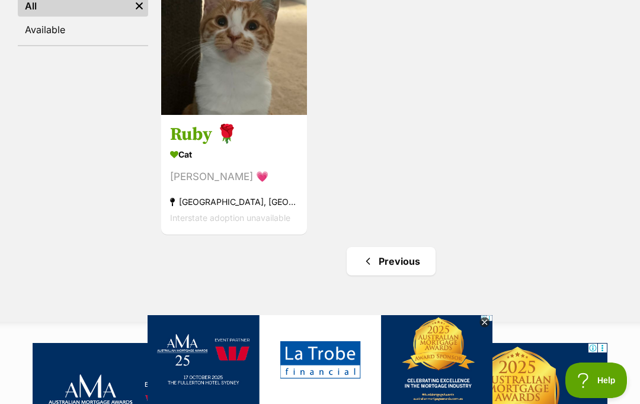
click at [408, 267] on link "Previous" at bounding box center [391, 261] width 89 height 28
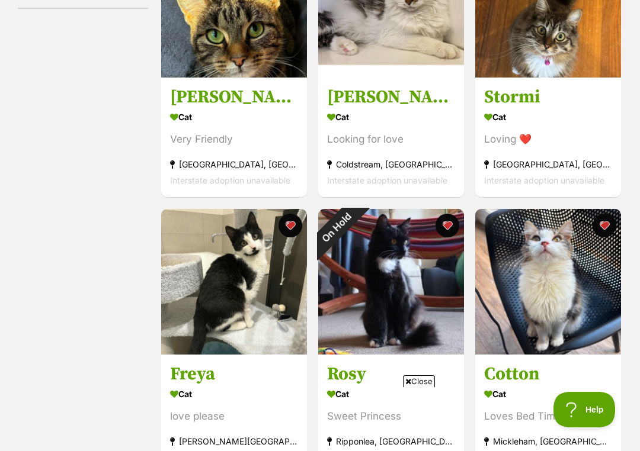
click at [355, 246] on div "On Hold" at bounding box center [336, 227] width 37 height 37
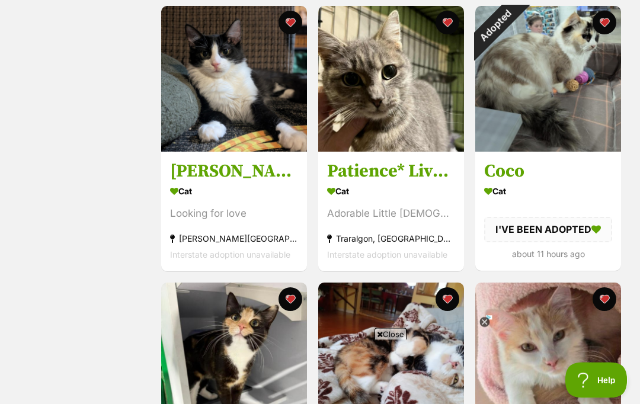
scroll to position [784, 0]
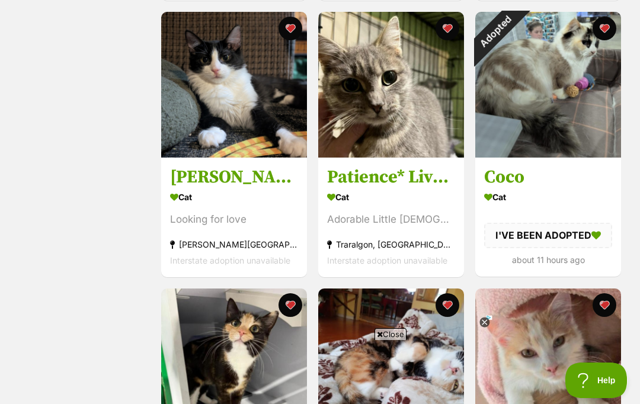
click at [515, 52] on div "Adopted" at bounding box center [495, 32] width 40 height 40
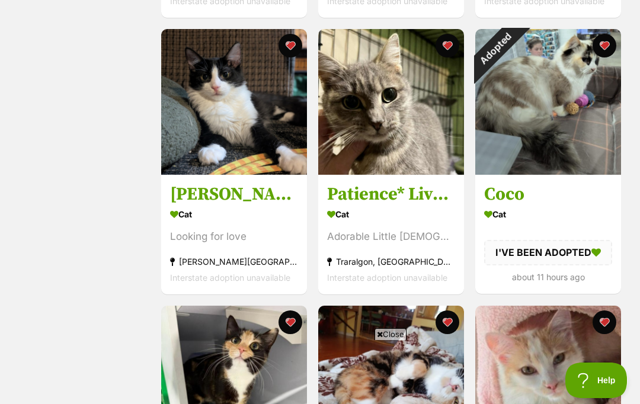
scroll to position [722, 0]
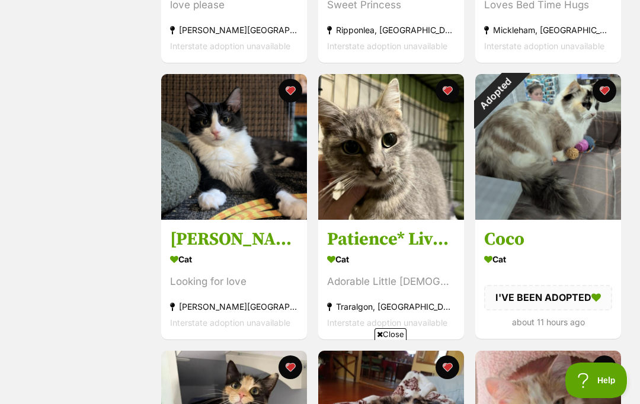
click at [603, 85] on button "favourite" at bounding box center [604, 91] width 24 height 24
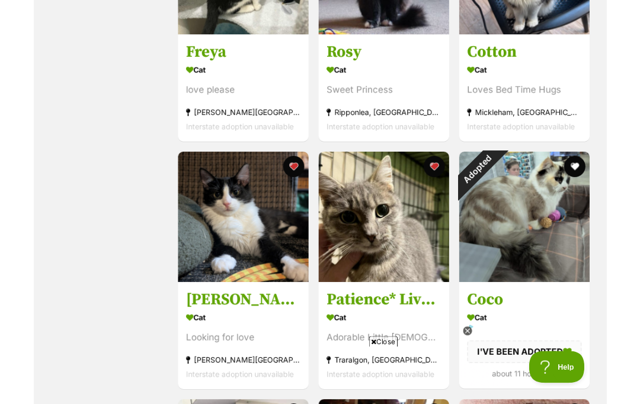
scroll to position [0, 0]
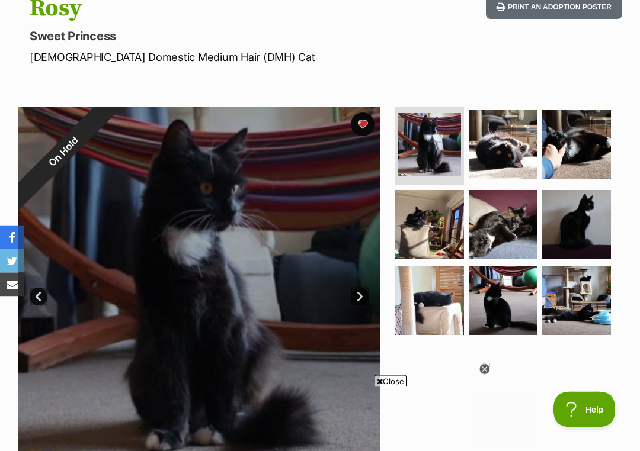
scroll to position [140, 0]
click at [580, 137] on img at bounding box center [576, 144] width 69 height 69
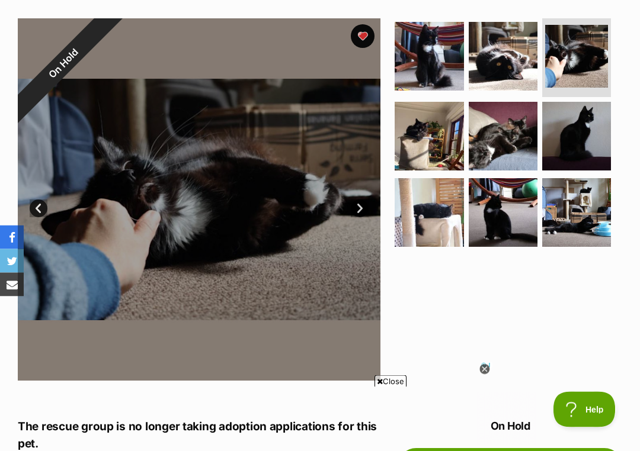
scroll to position [228, 0]
click at [514, 65] on img at bounding box center [503, 56] width 69 height 69
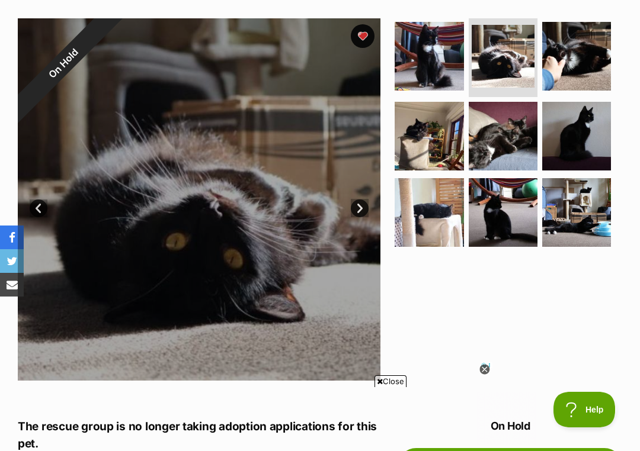
click at [446, 122] on img at bounding box center [429, 136] width 69 height 69
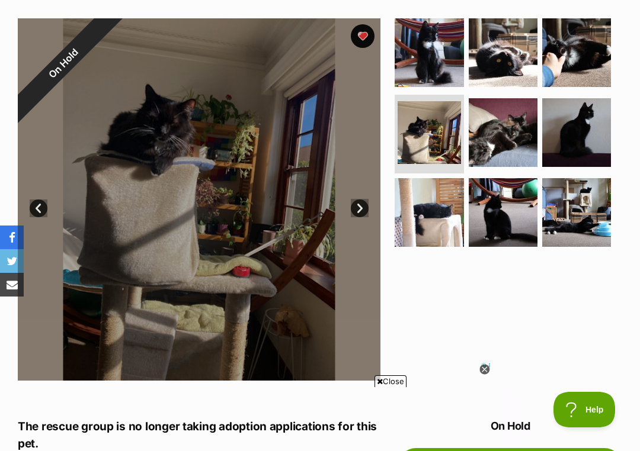
click at [584, 214] on img at bounding box center [576, 212] width 69 height 69
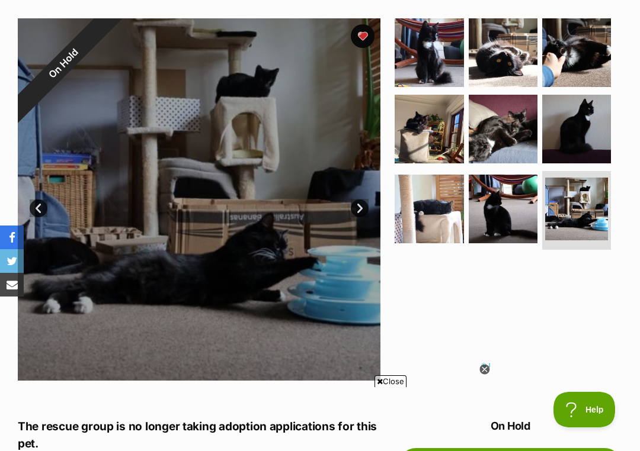
click at [451, 218] on img at bounding box center [429, 209] width 69 height 69
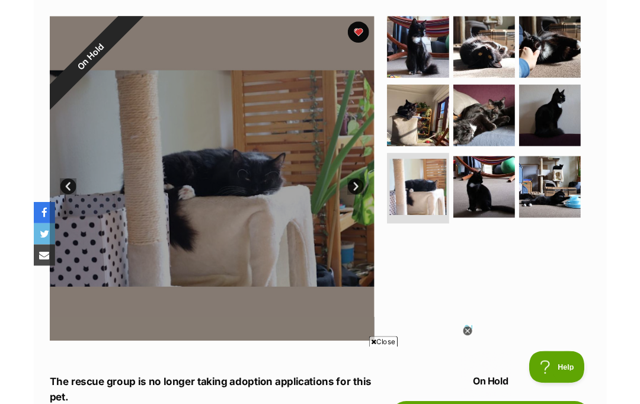
scroll to position [0, 0]
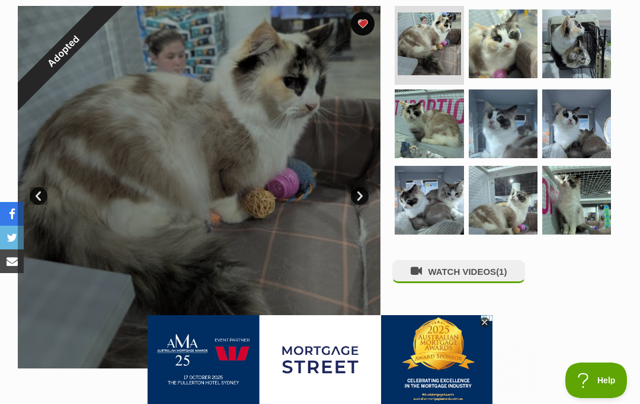
scroll to position [238, 0]
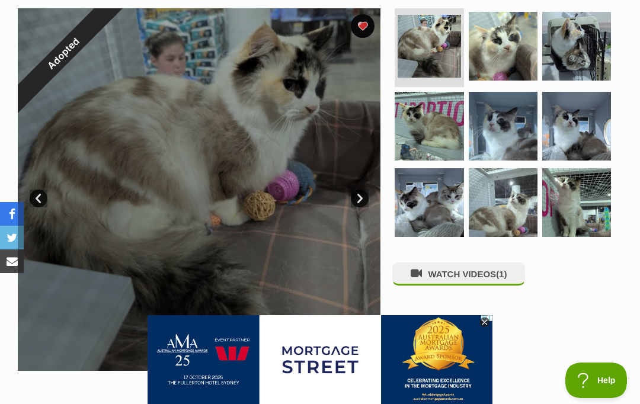
click at [507, 271] on span "(1)" at bounding box center [501, 274] width 11 height 10
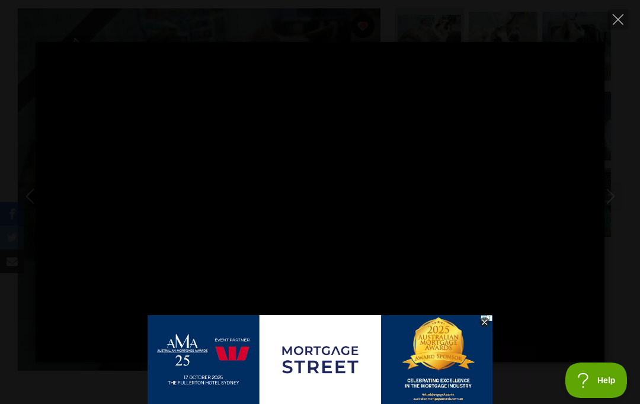
scroll to position [0, 0]
type input "89.45"
click at [616, 20] on icon "Close" at bounding box center [618, 19] width 11 height 11
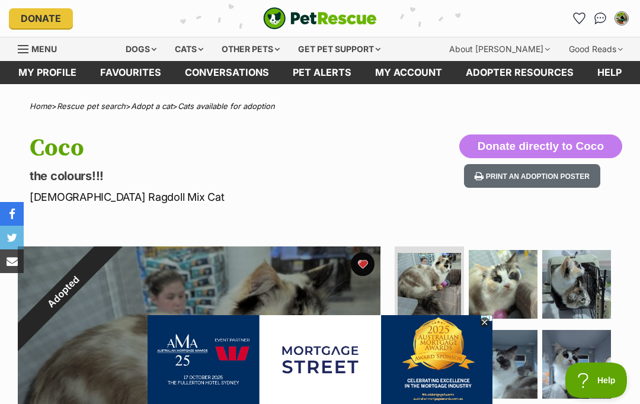
click at [108, 261] on div "Adopted" at bounding box center [63, 291] width 91 height 91
click at [108, 265] on div "Adopted" at bounding box center [63, 291] width 91 height 91
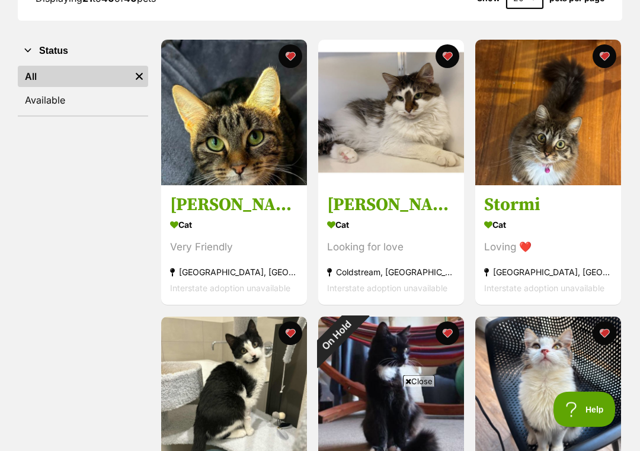
scroll to position [203, 0]
click at [35, 102] on link "Available" at bounding box center [83, 99] width 130 height 21
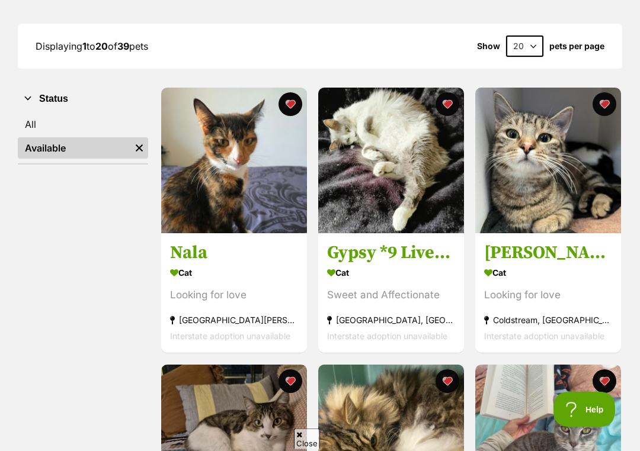
scroll to position [158, 0]
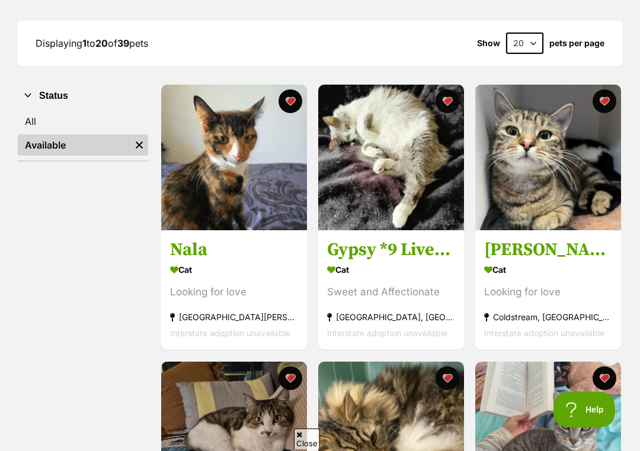
click at [39, 117] on link "All" at bounding box center [83, 121] width 130 height 21
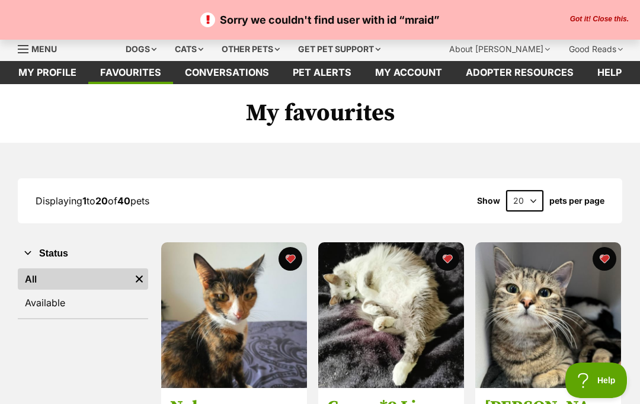
click at [607, 15] on button "Got it! Close this." at bounding box center [599, 19] width 66 height 9
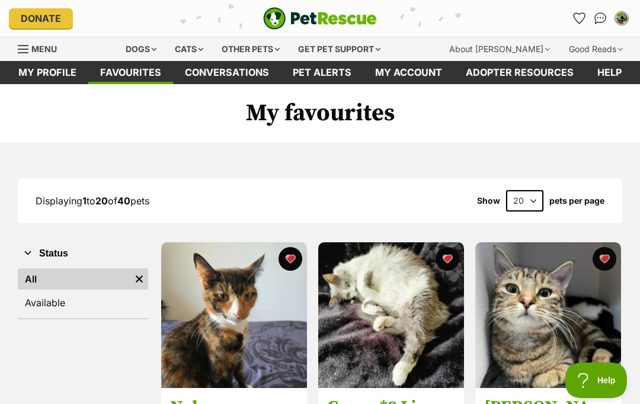
click at [192, 43] on div "Cats" at bounding box center [188, 49] width 45 height 24
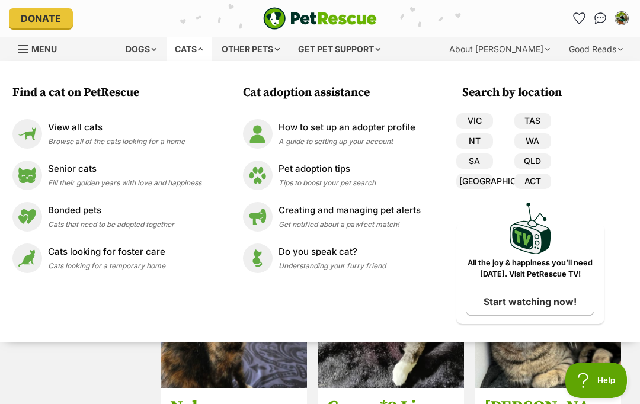
click at [60, 132] on p "View all cats" at bounding box center [116, 128] width 137 height 14
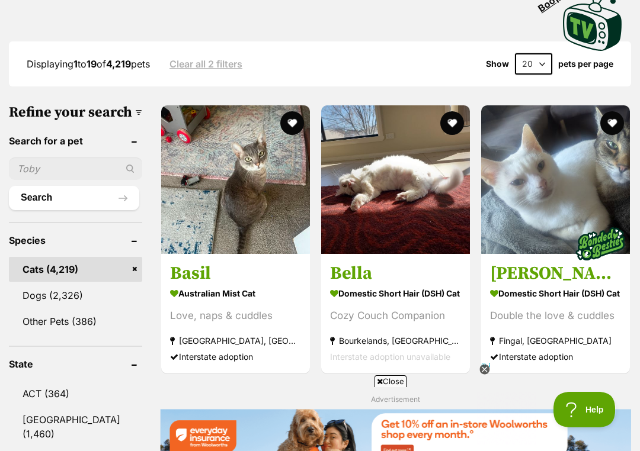
click at [38, 158] on input "text" at bounding box center [75, 169] width 133 height 23
type input "[PERSON_NAME]"
click at [55, 186] on button "Search" at bounding box center [74, 198] width 130 height 24
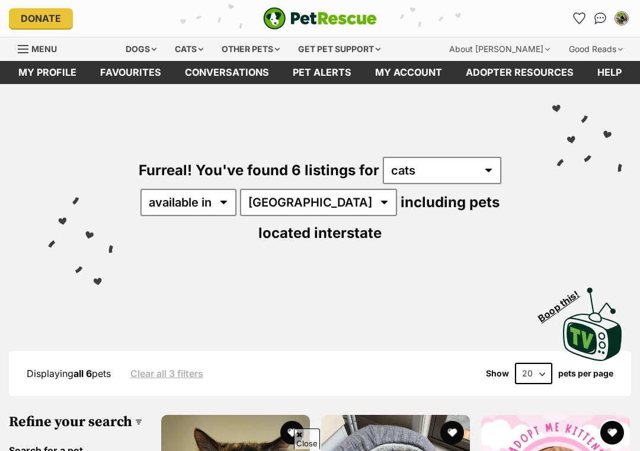
scroll to position [367, 0]
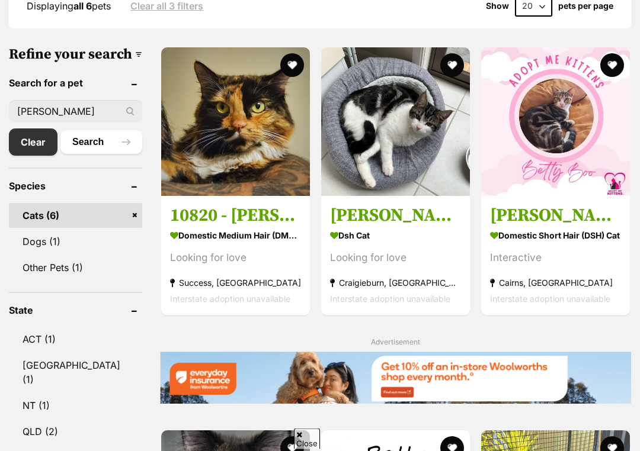
click at [456, 54] on button "favourite" at bounding box center [452, 66] width 24 height 24
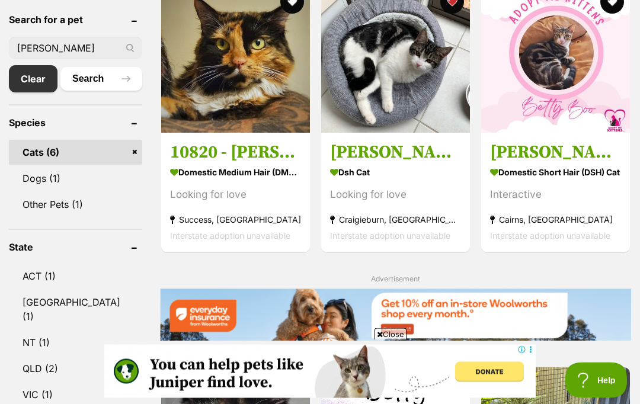
scroll to position [429, 0]
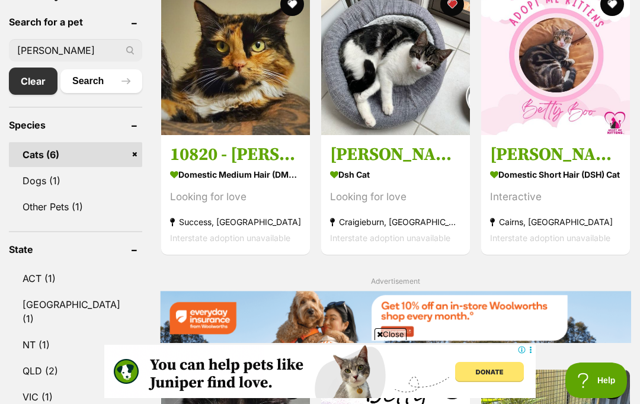
click at [422, 117] on img at bounding box center [395, 60] width 149 height 149
click at [30, 52] on input "betty" at bounding box center [75, 50] width 133 height 23
type input "b"
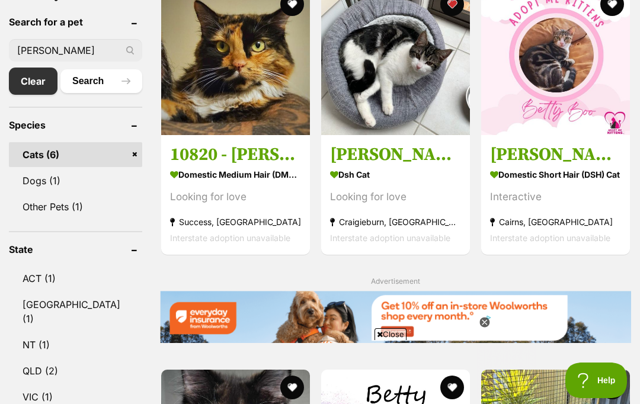
type input "[PERSON_NAME]"
click at [114, 81] on button "Search" at bounding box center [101, 81] width 82 height 24
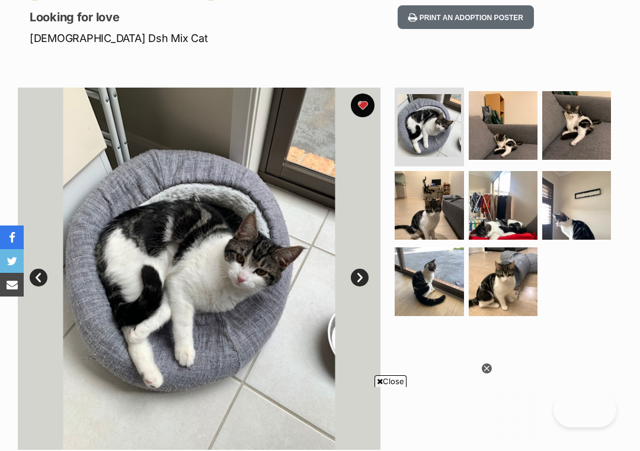
click at [576, 217] on img at bounding box center [576, 205] width 69 height 69
